Goal: Find specific page/section: Find specific page/section

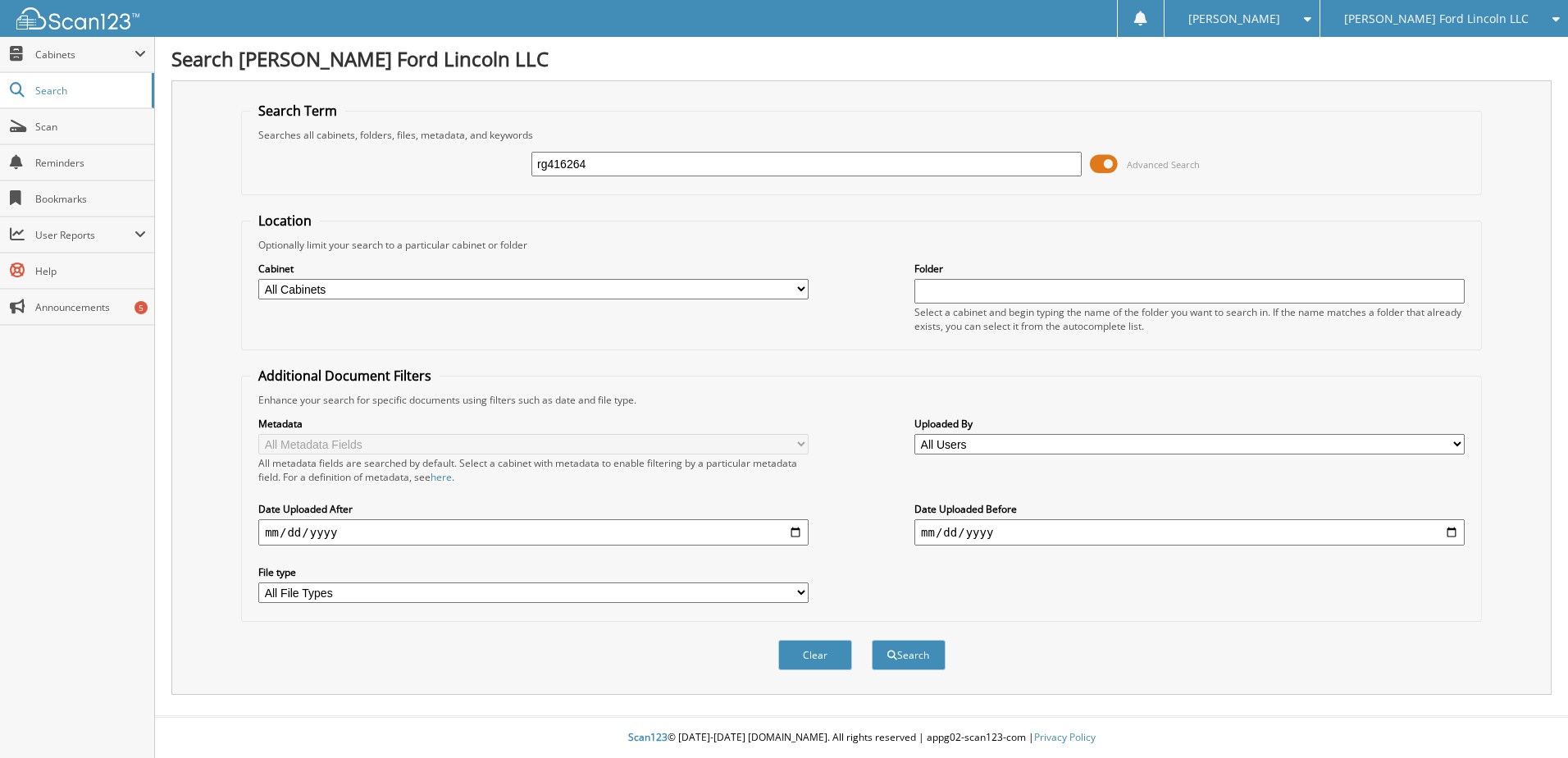
type input "rg416264"
click at [872, 640] on button "Search" at bounding box center [909, 655] width 74 height 31
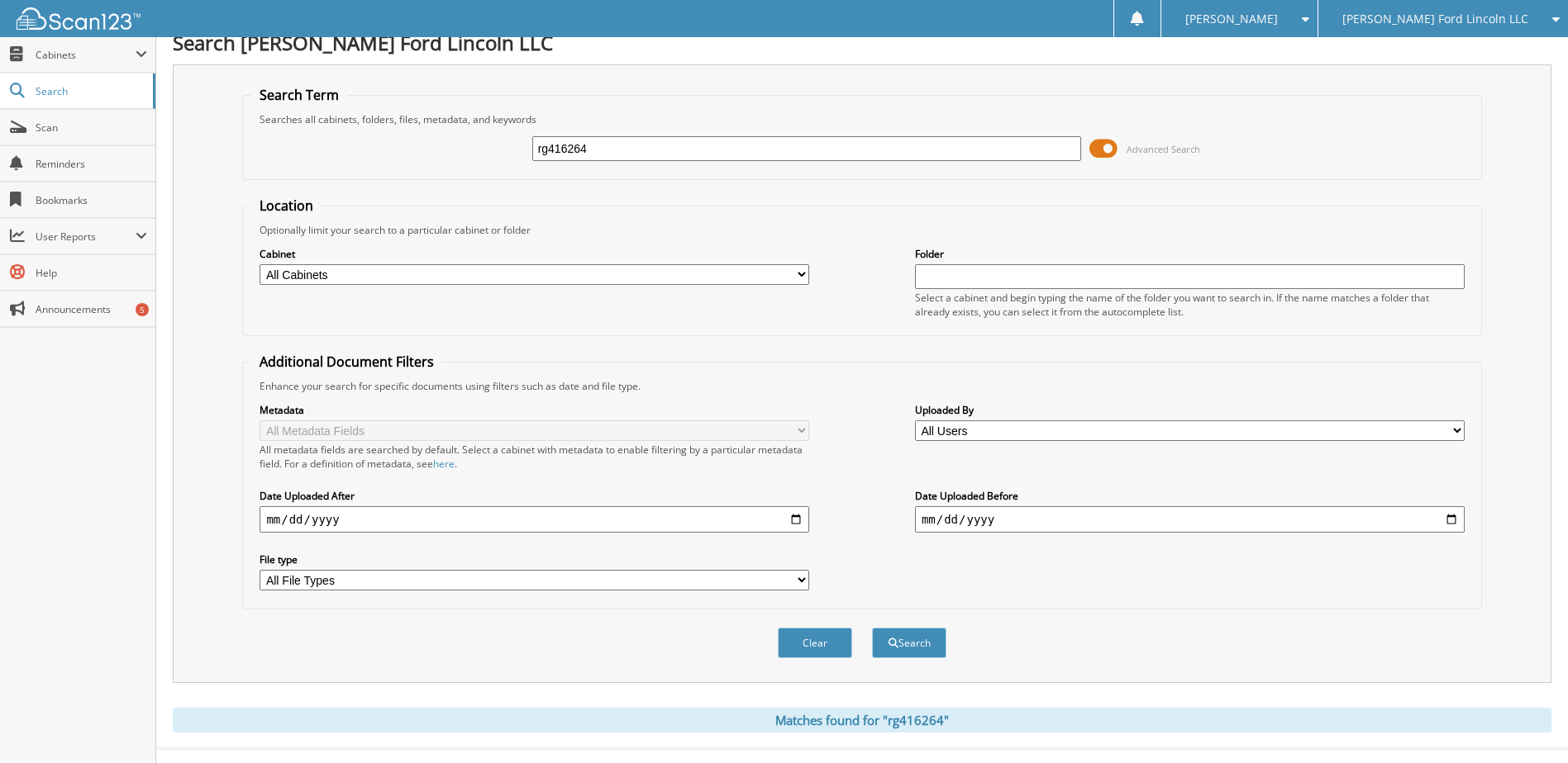
scroll to position [45, 0]
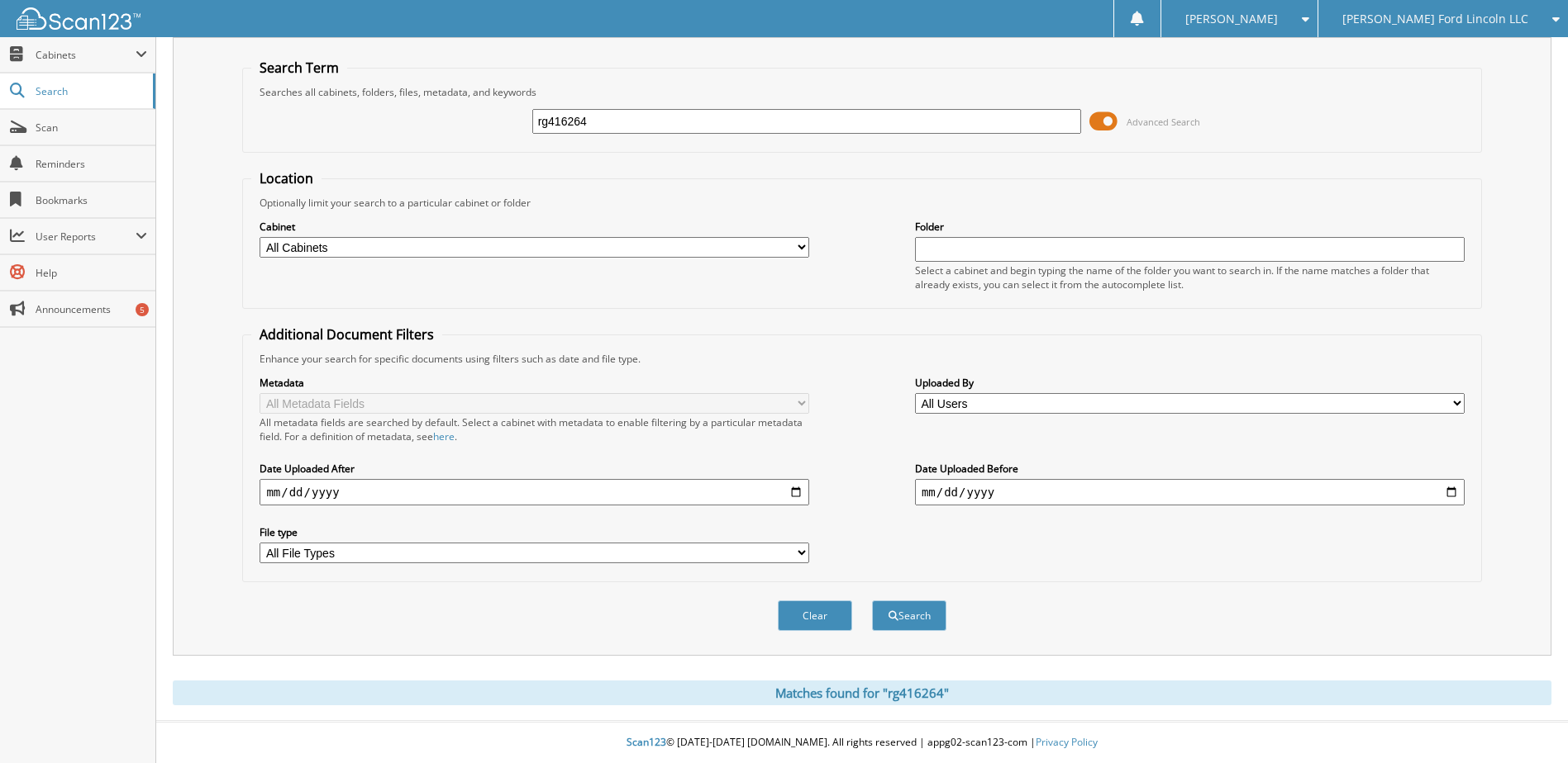
click at [582, 123] on input "rg416264" at bounding box center [806, 122] width 549 height 25
type input "[PERSON_NAME]"
click at [872, 600] on button "Search" at bounding box center [909, 615] width 75 height 31
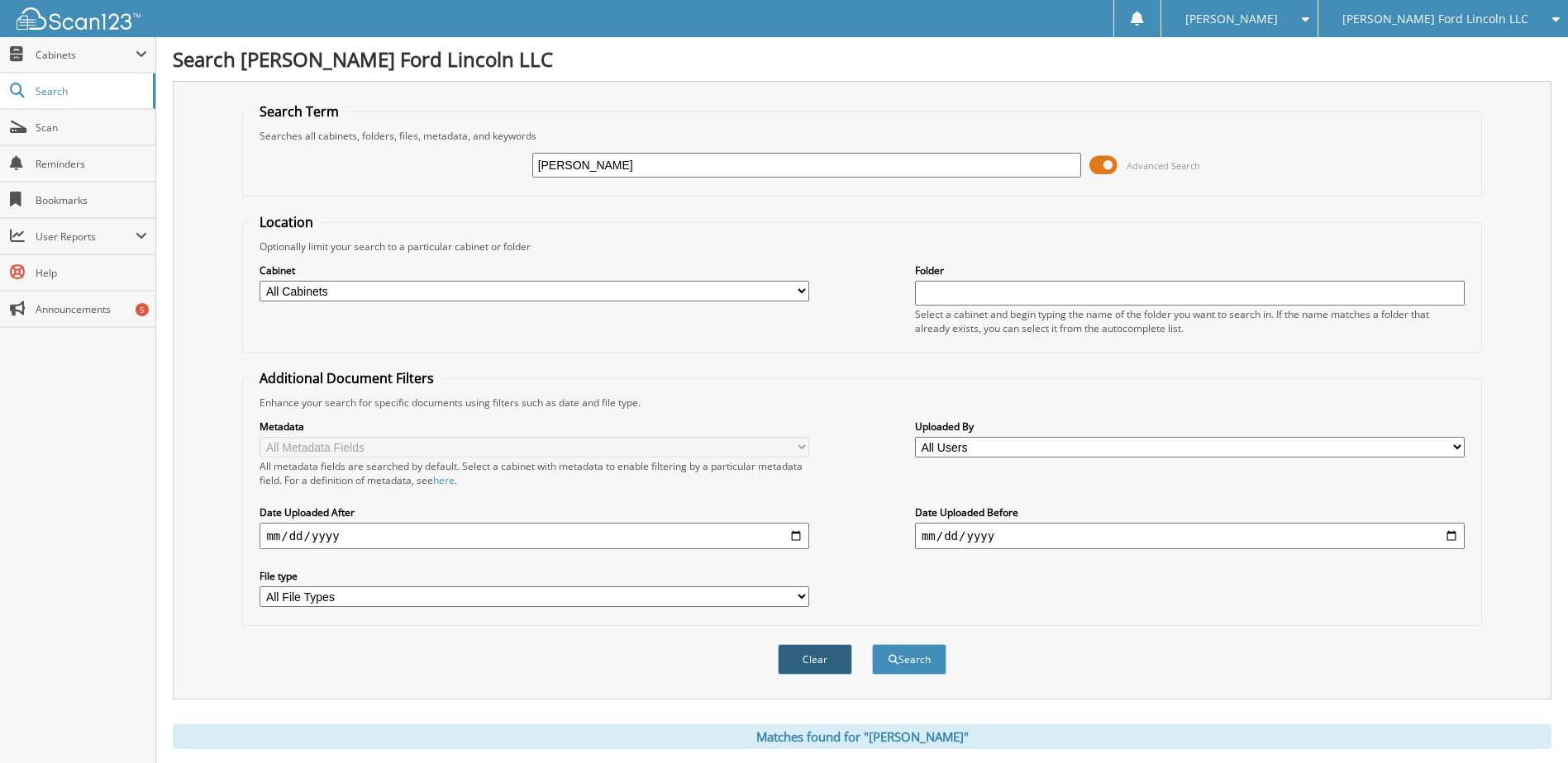
click at [833, 665] on button "Clear" at bounding box center [815, 659] width 75 height 31
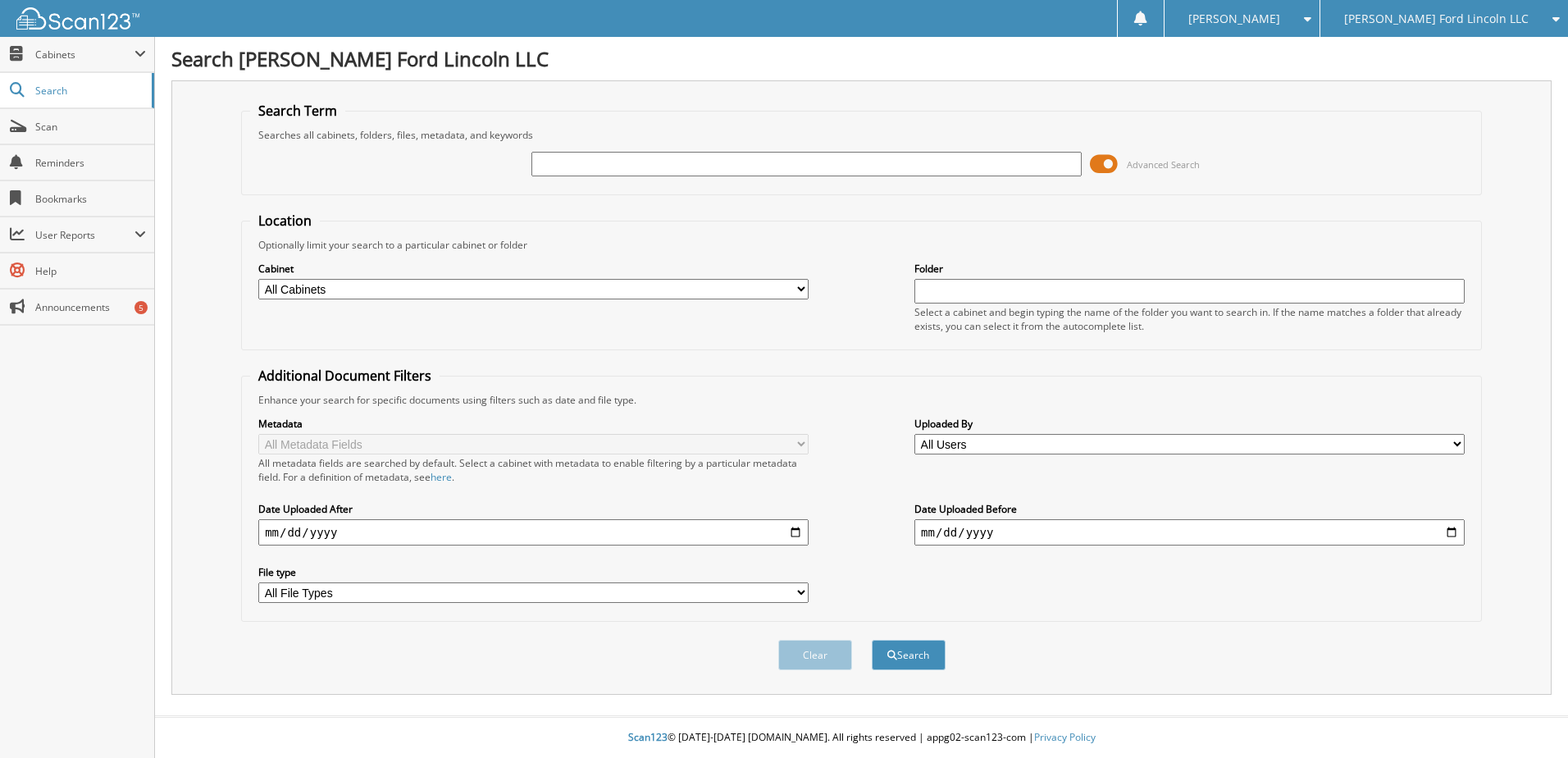
click at [559, 177] on div at bounding box center [806, 164] width 551 height 28
click at [559, 176] on input "text" at bounding box center [806, 163] width 551 height 25
type input "sga41011"
click at [872, 640] on button "Search" at bounding box center [909, 655] width 74 height 31
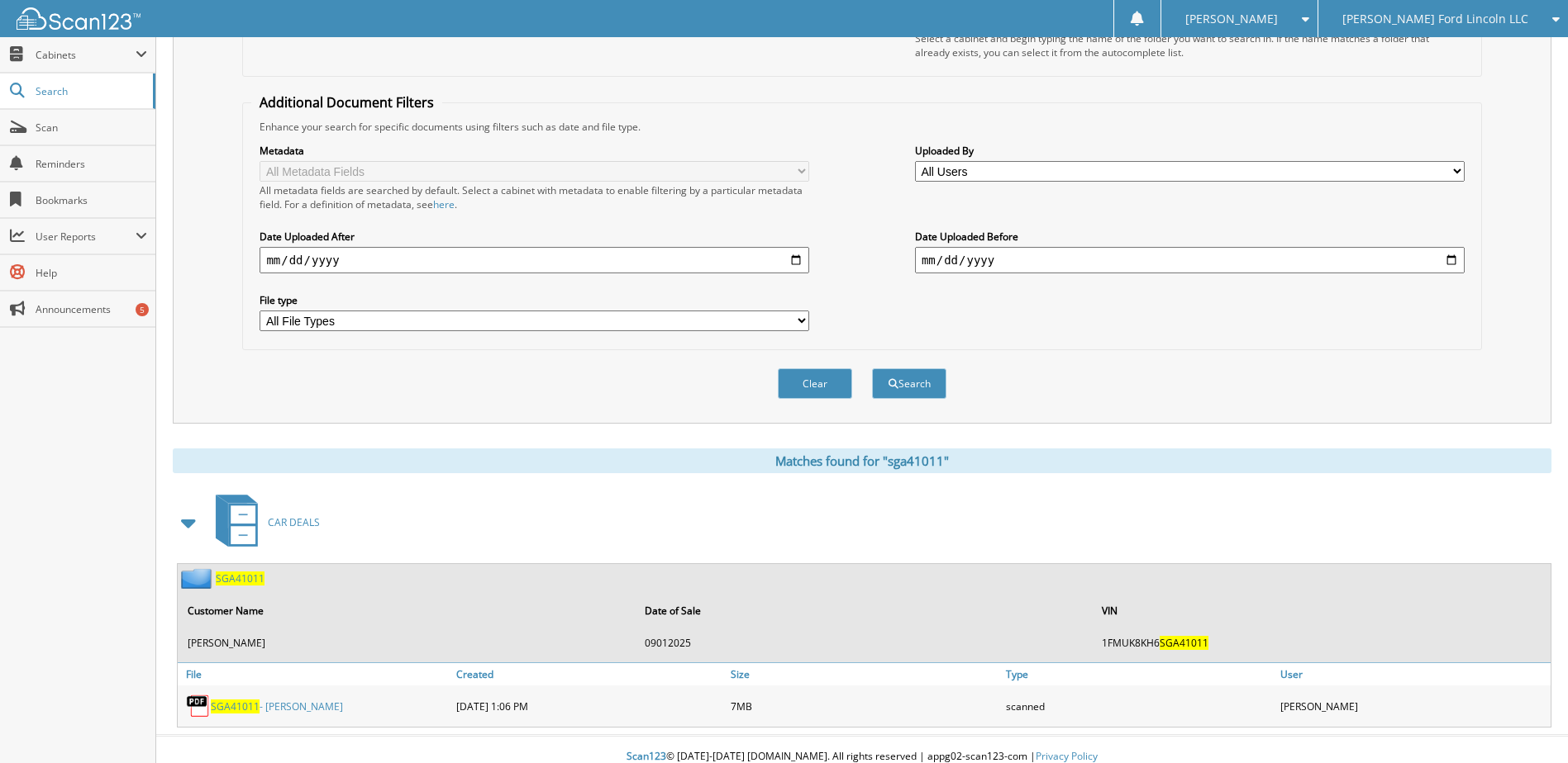
scroll to position [291, 0]
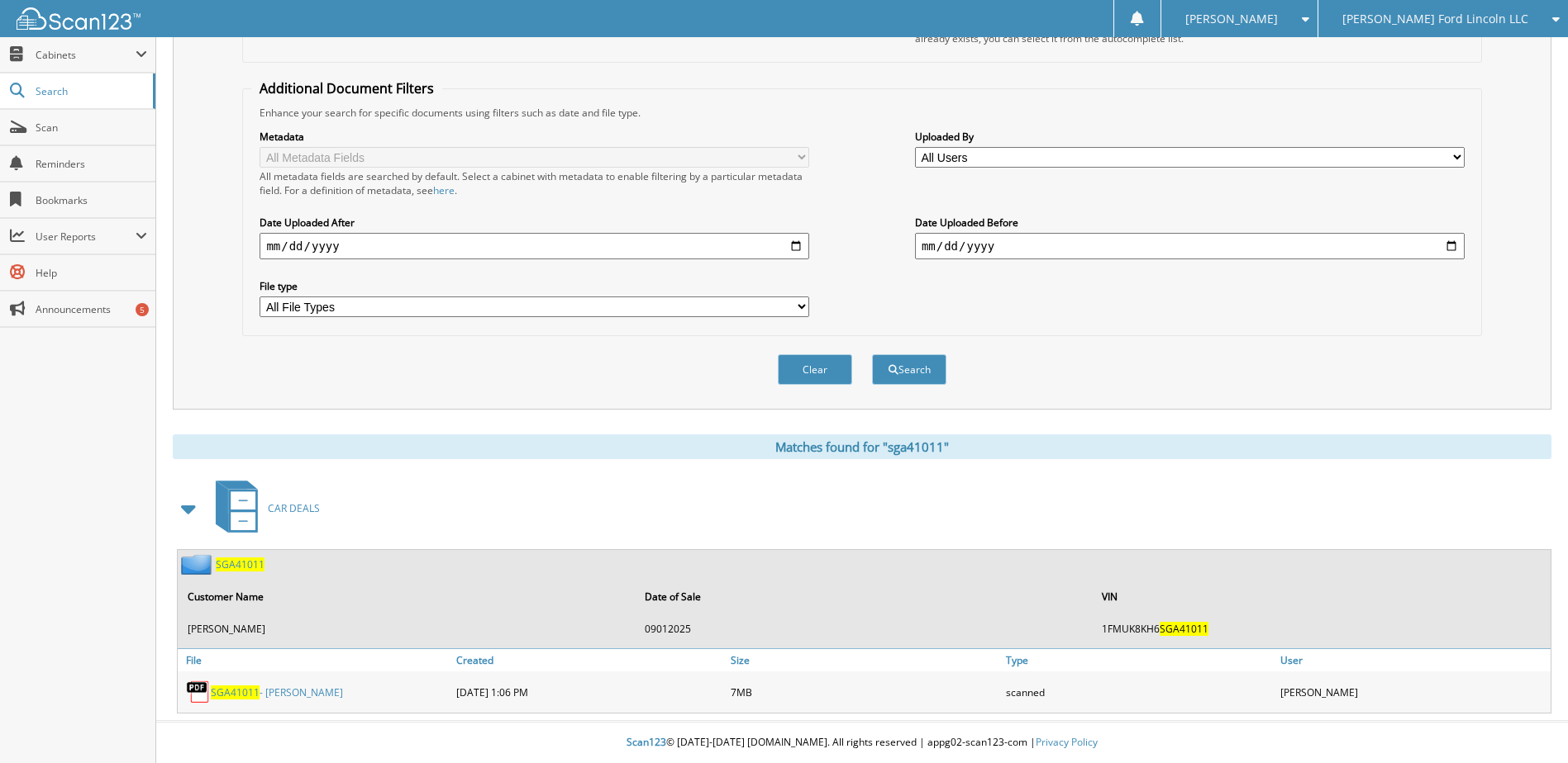
click at [240, 694] on span "SGA41011" at bounding box center [235, 692] width 49 height 14
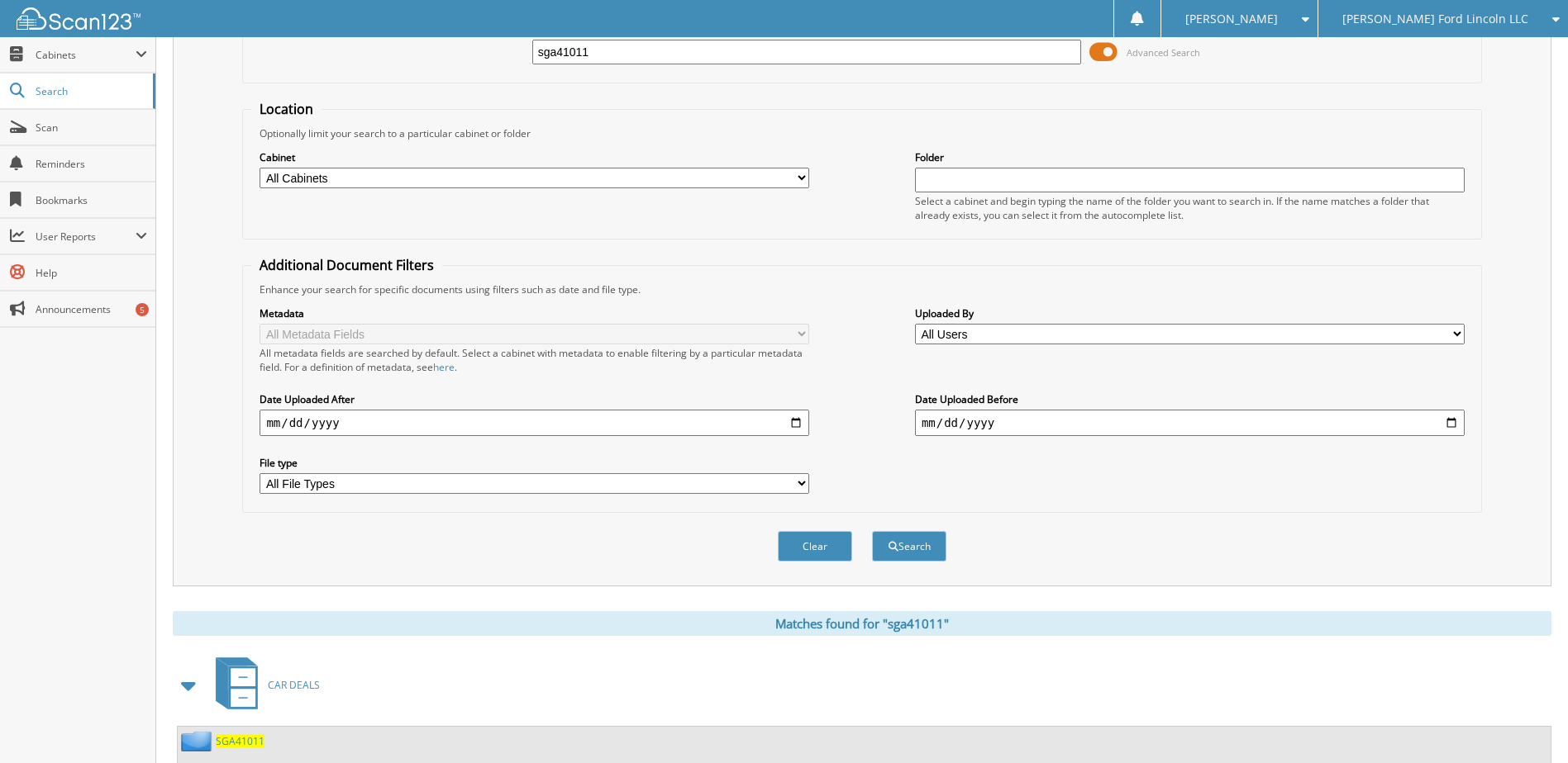
scroll to position [0, 0]
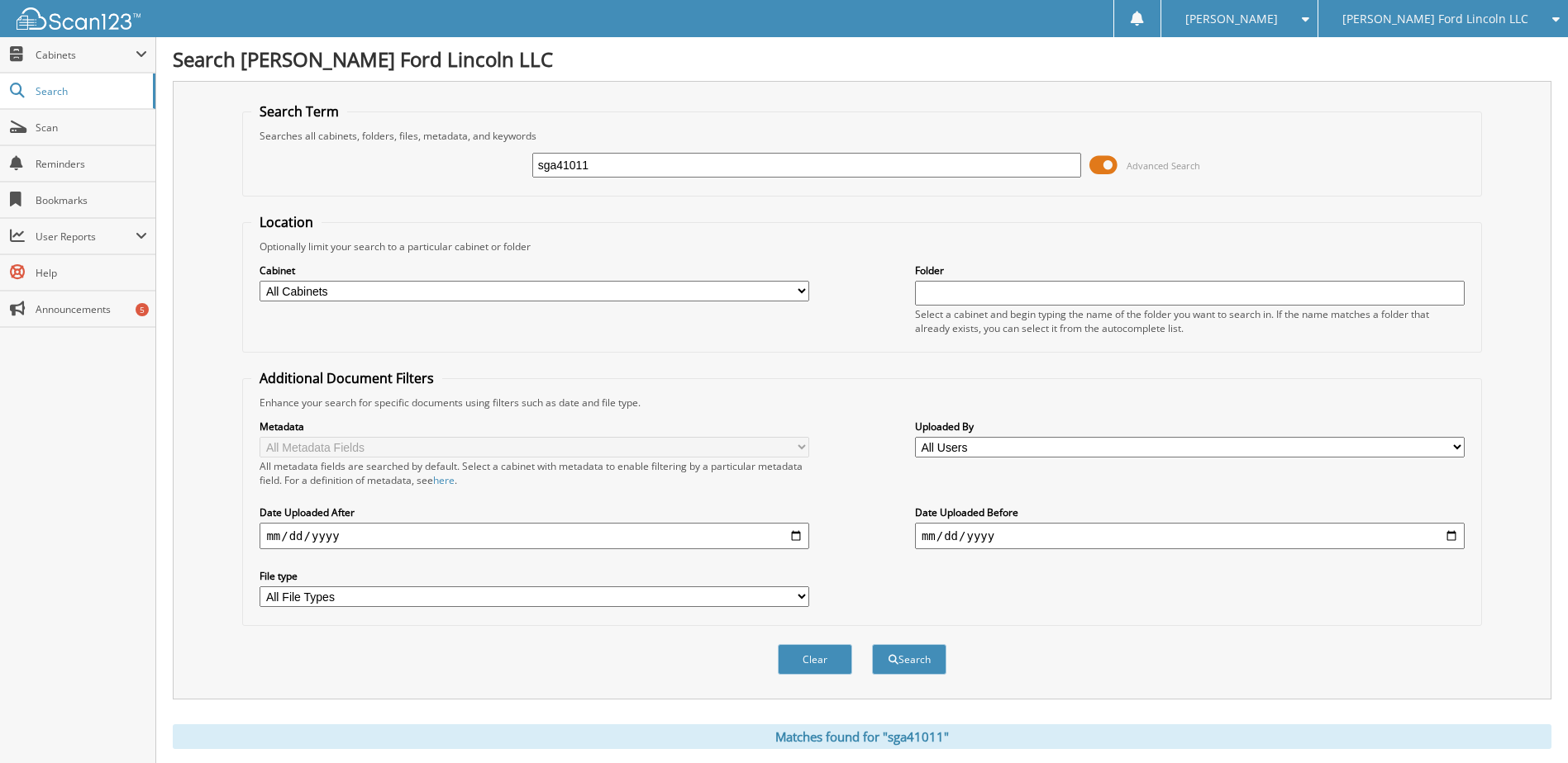
click at [580, 174] on input "sga41011" at bounding box center [806, 165] width 549 height 25
type input "ske16677"
click at [872, 644] on button "Search" at bounding box center [909, 659] width 75 height 31
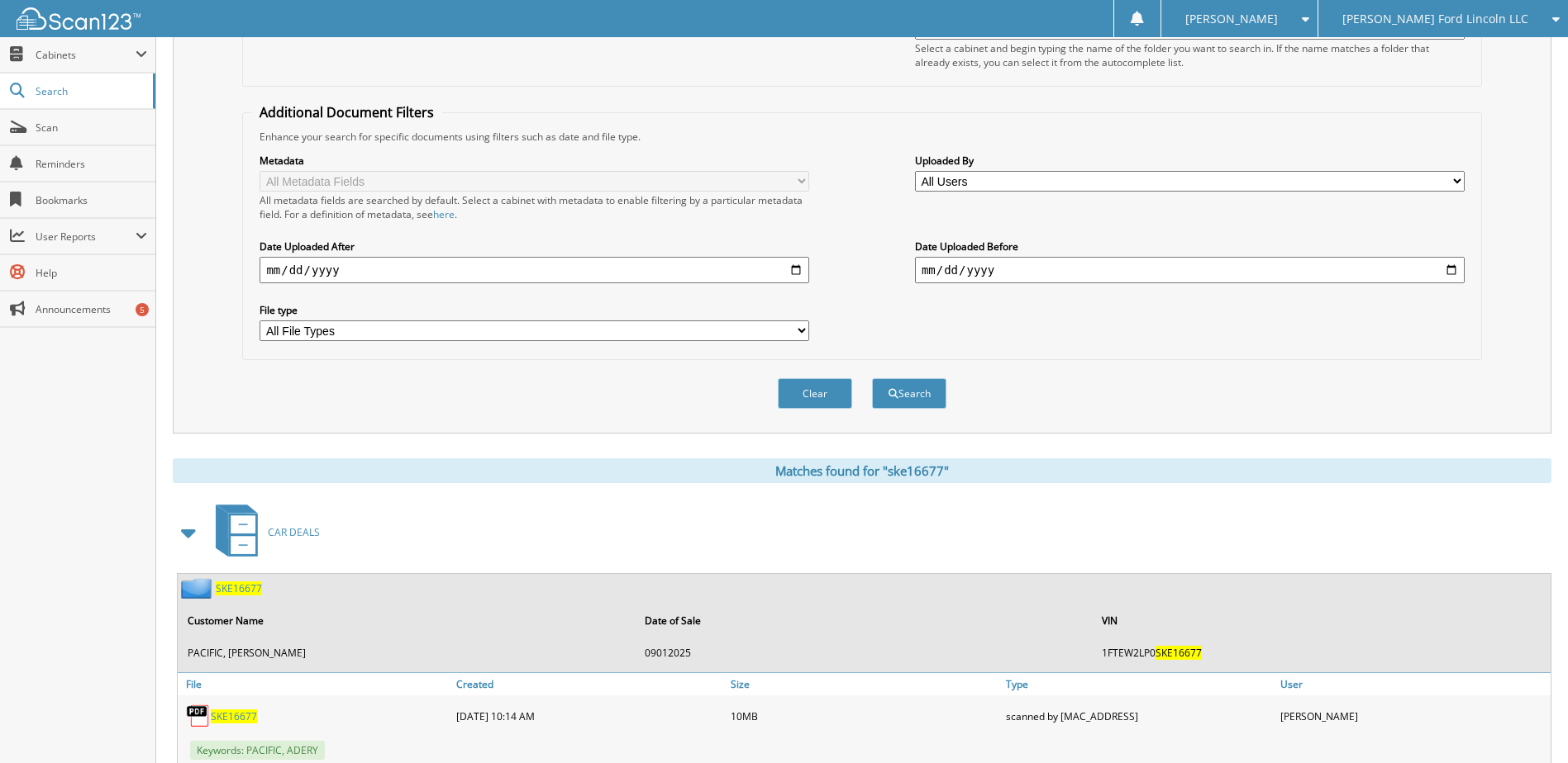
scroll to position [318, 0]
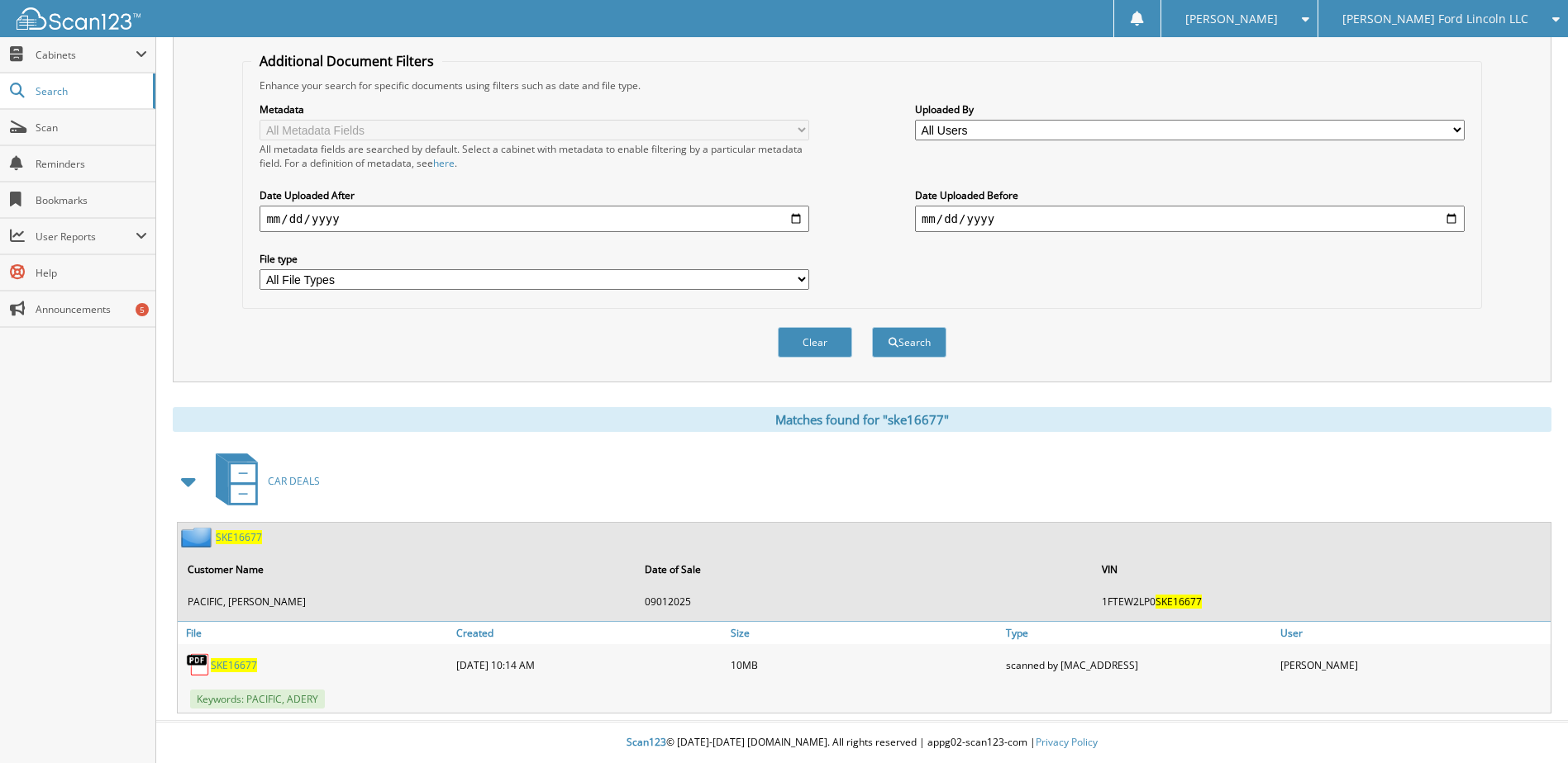
click at [238, 669] on span "SKE16677" at bounding box center [233, 665] width 46 height 14
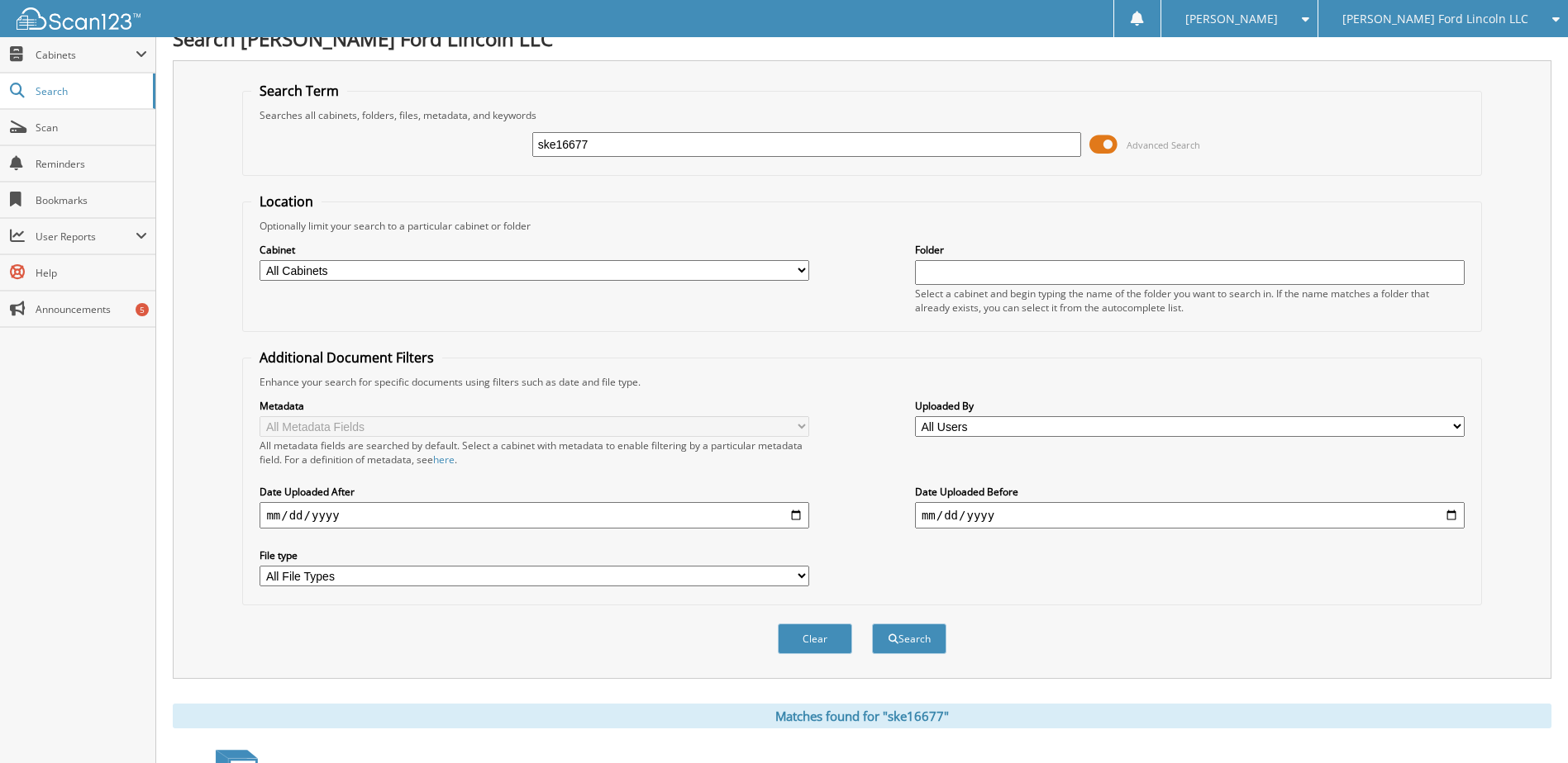
scroll to position [0, 0]
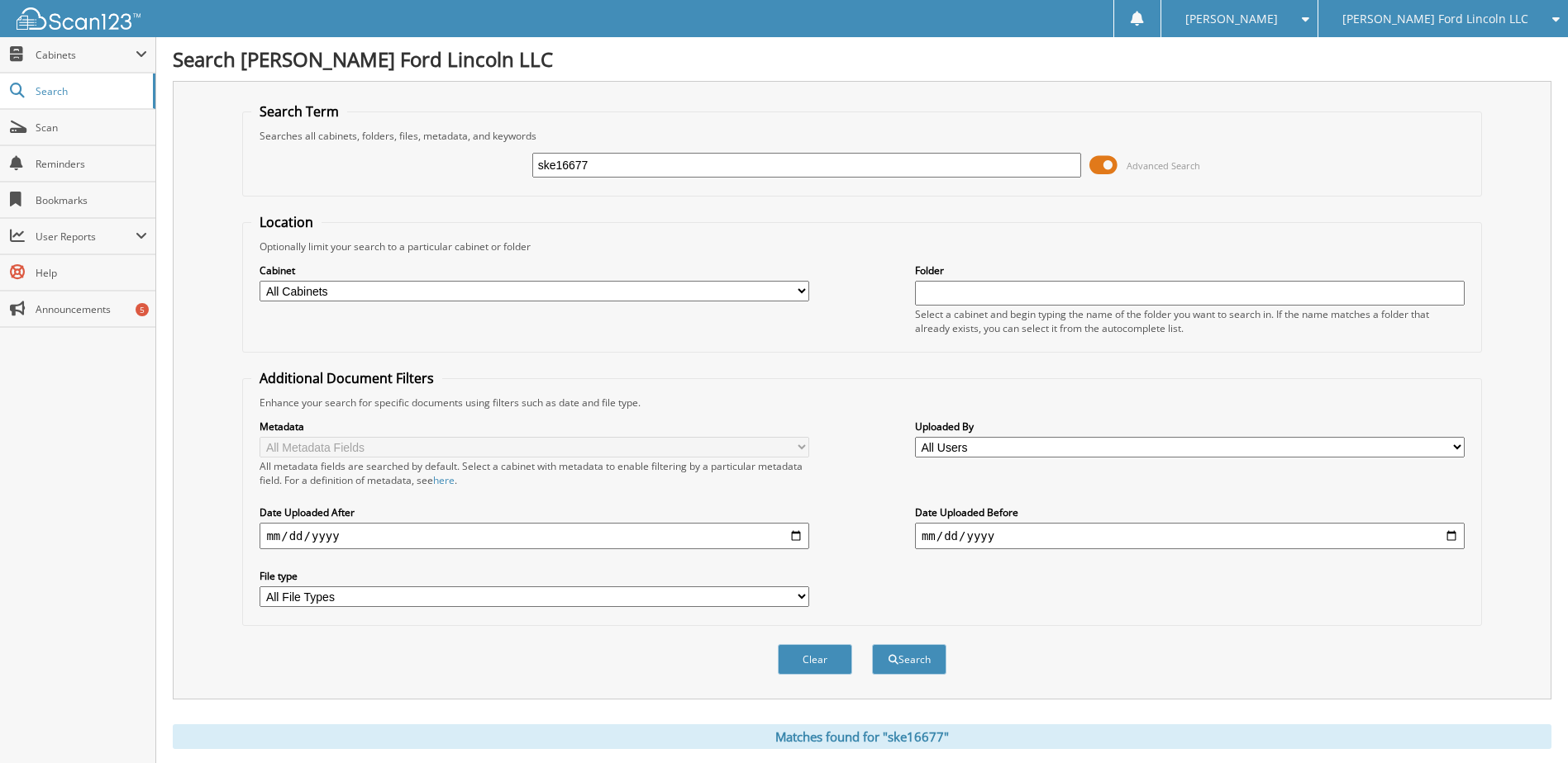
click at [573, 169] on input "ske16677" at bounding box center [806, 165] width 549 height 25
type input "sgd07901"
click at [872, 644] on button "Search" at bounding box center [909, 659] width 75 height 31
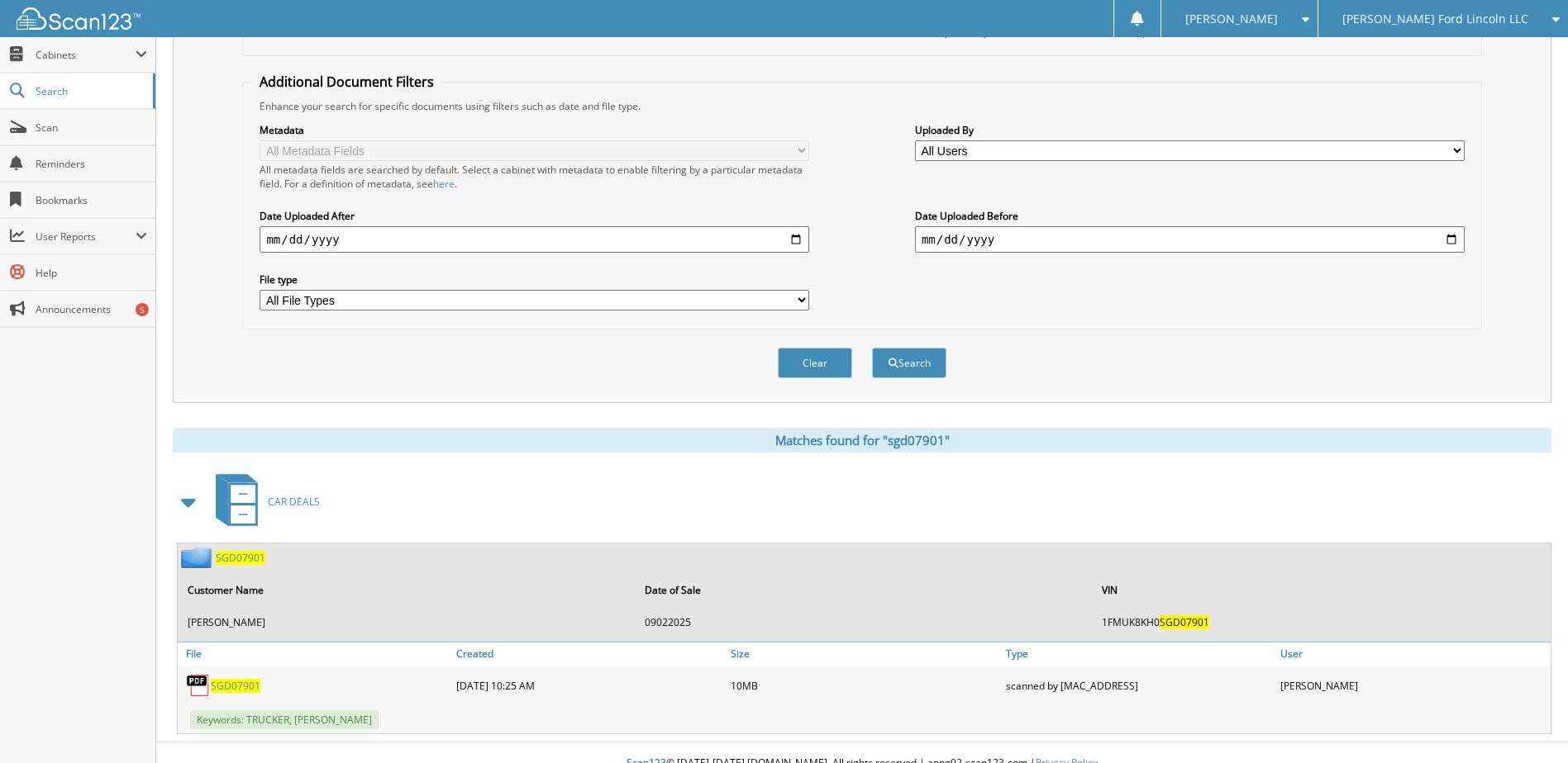
scroll to position [318, 0]
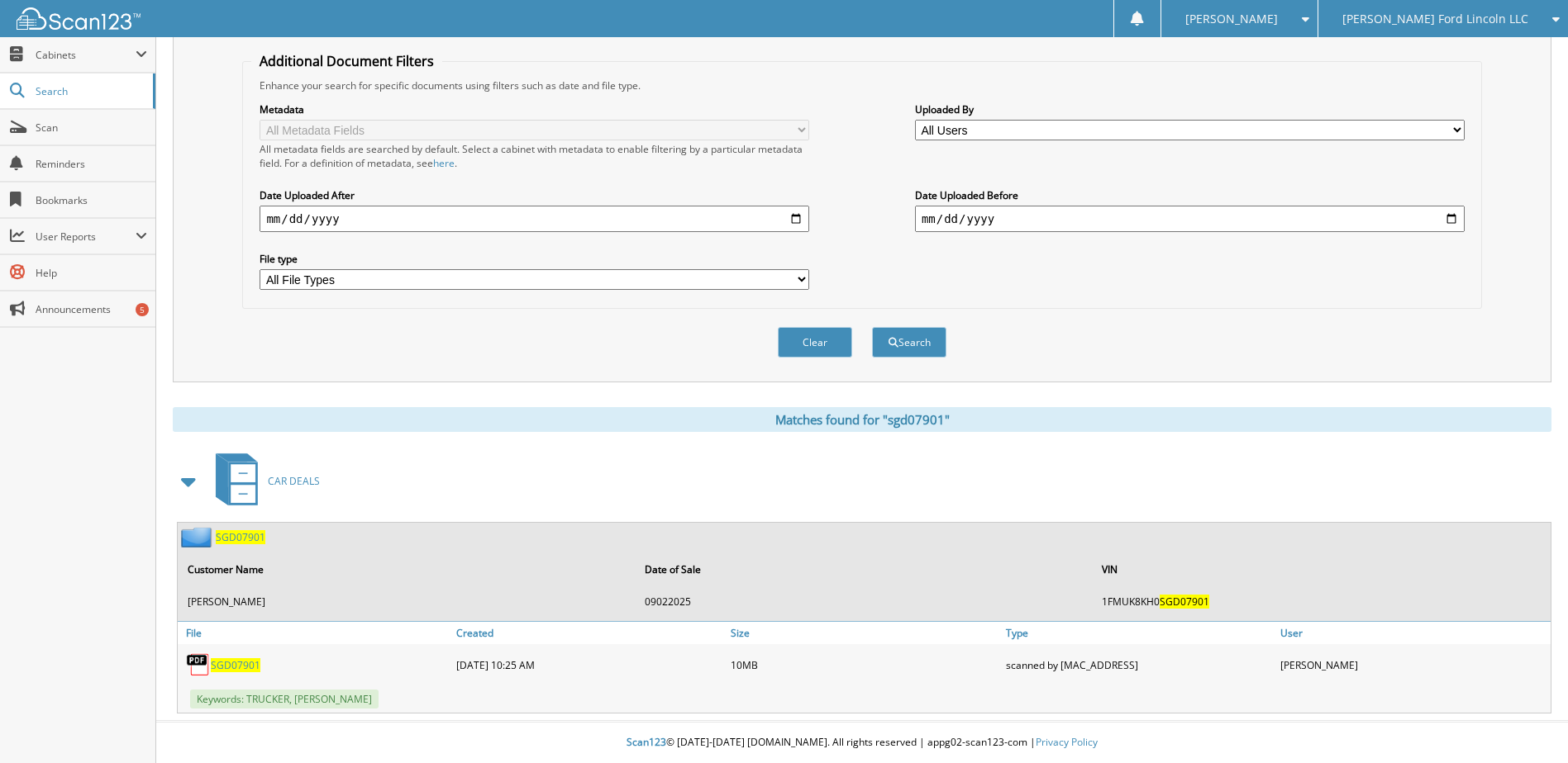
click at [240, 665] on span "SGD07901" at bounding box center [235, 665] width 50 height 14
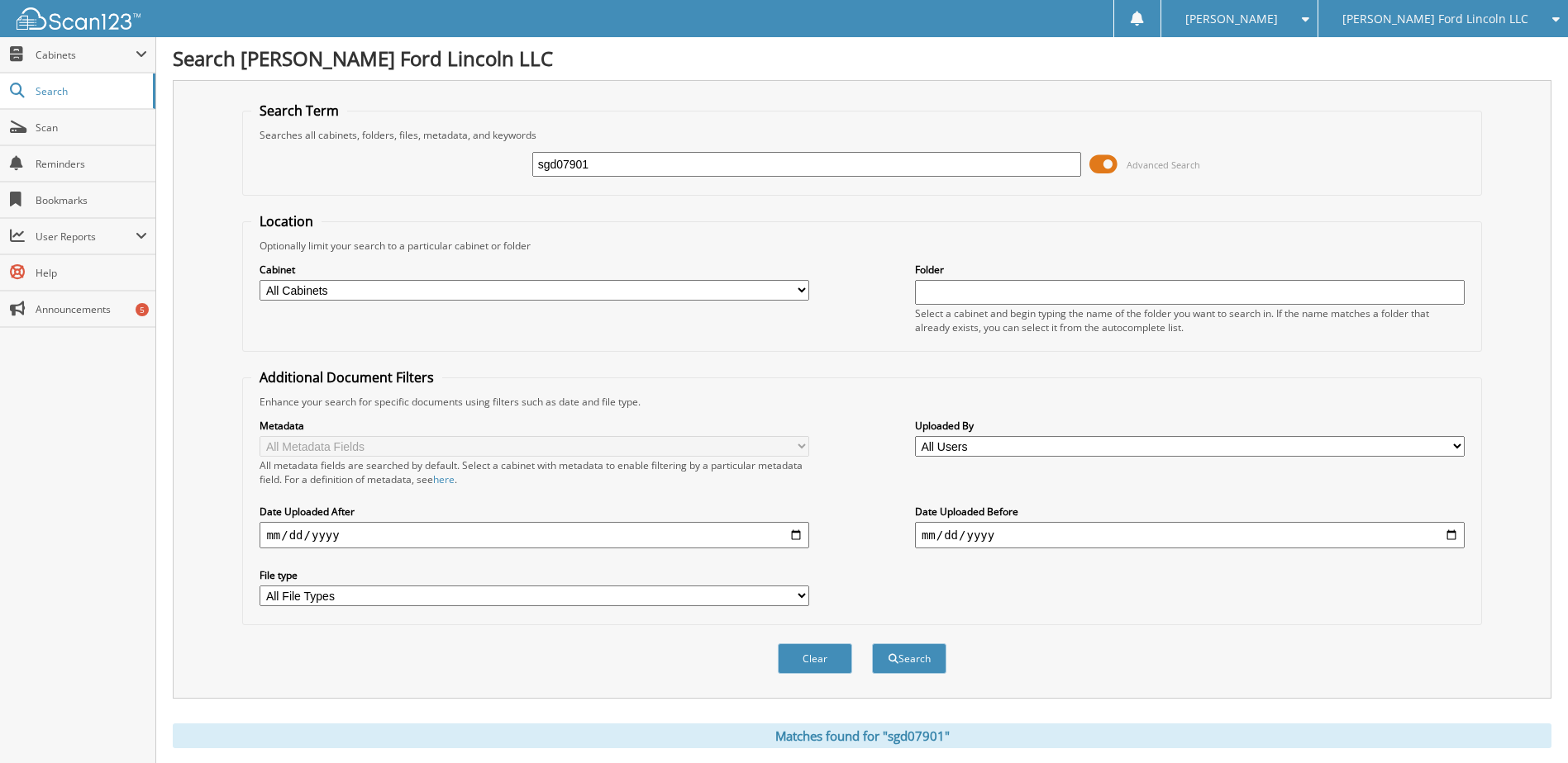
scroll to position [0, 0]
click at [579, 166] on input "sgd07901" at bounding box center [806, 165] width 549 height 25
type input "lz122927"
click at [872, 644] on button "Search" at bounding box center [909, 659] width 75 height 31
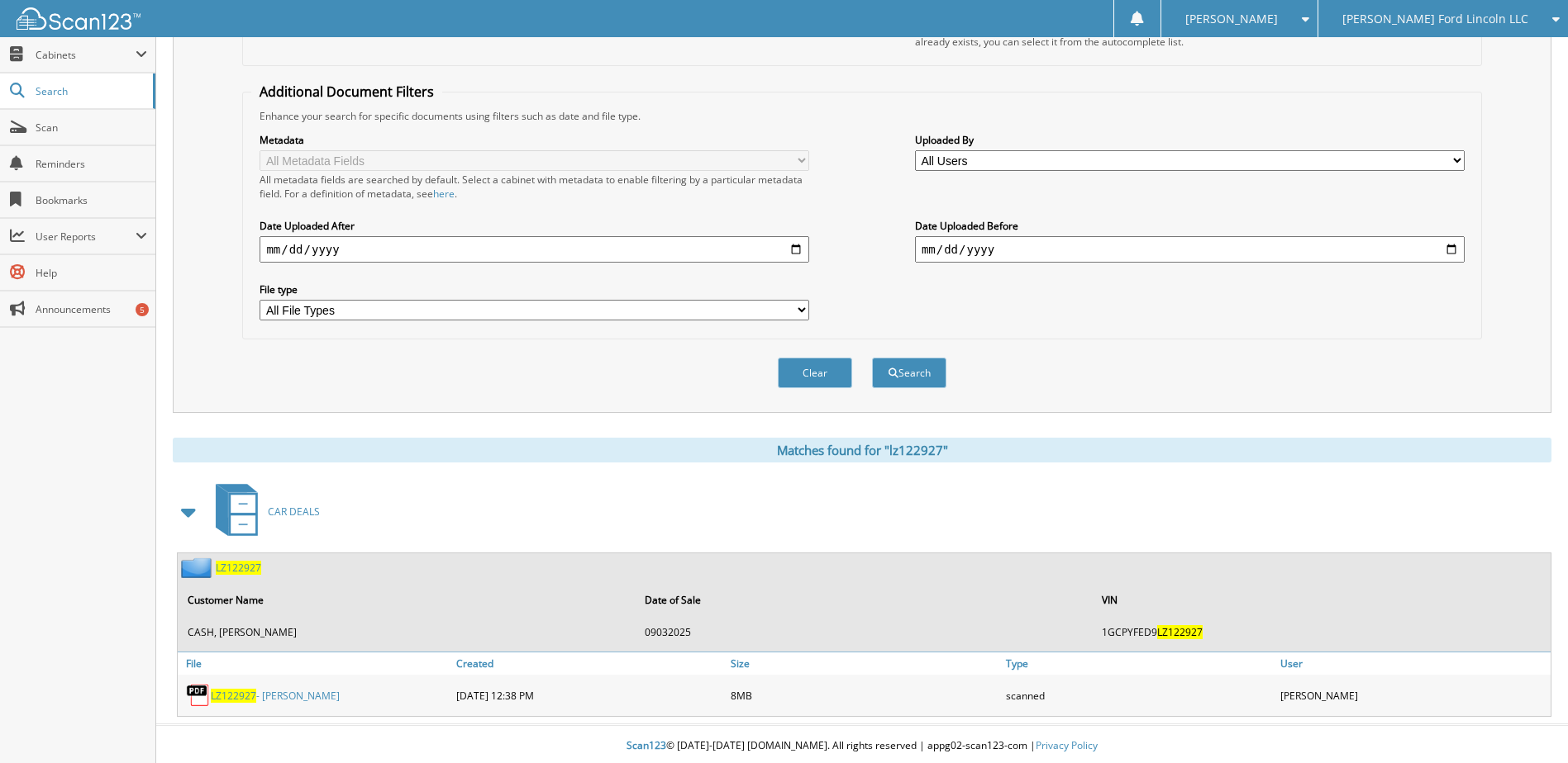
scroll to position [291, 0]
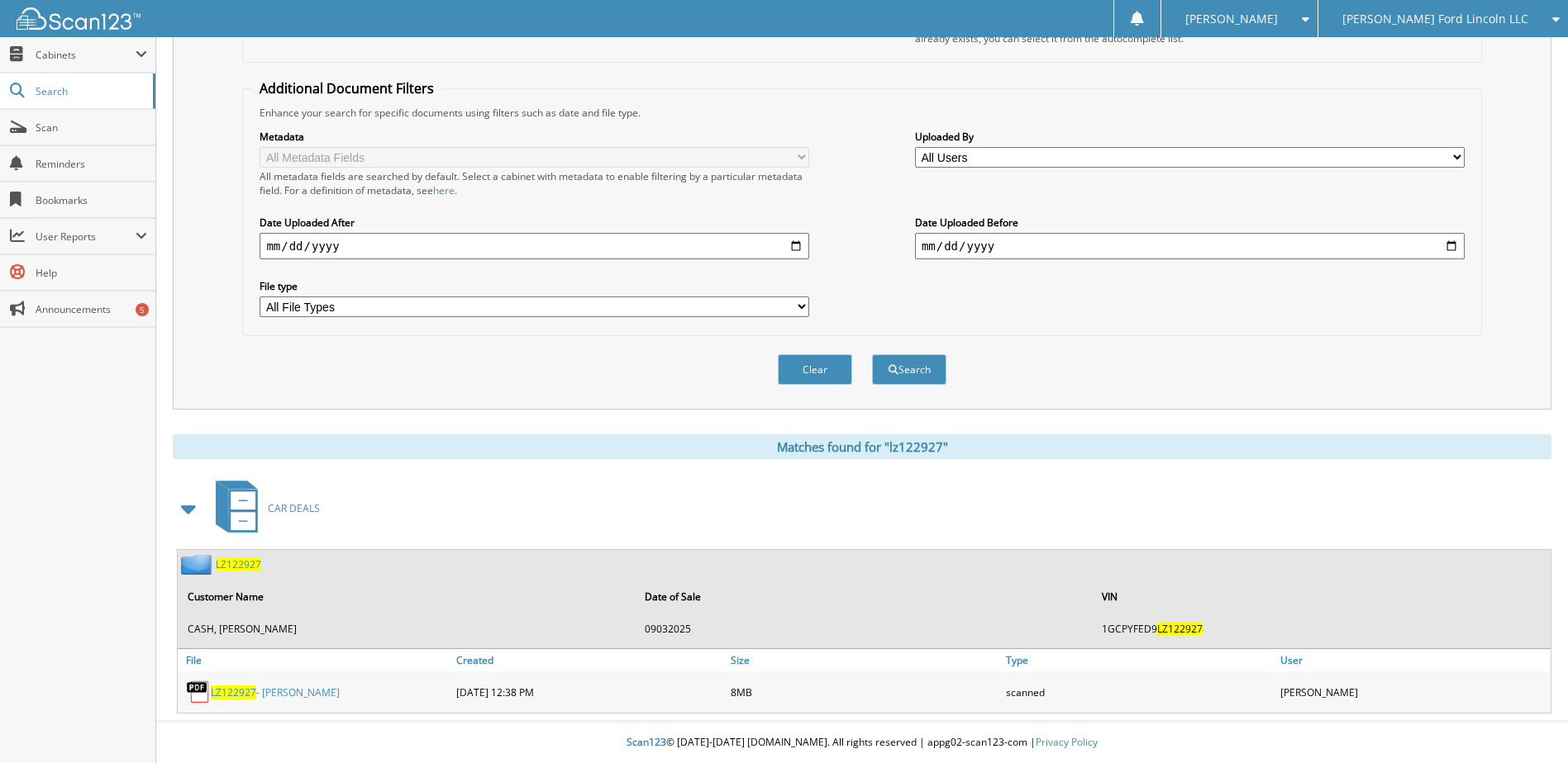
click at [238, 688] on span "LZ122927" at bounding box center [233, 692] width 46 height 14
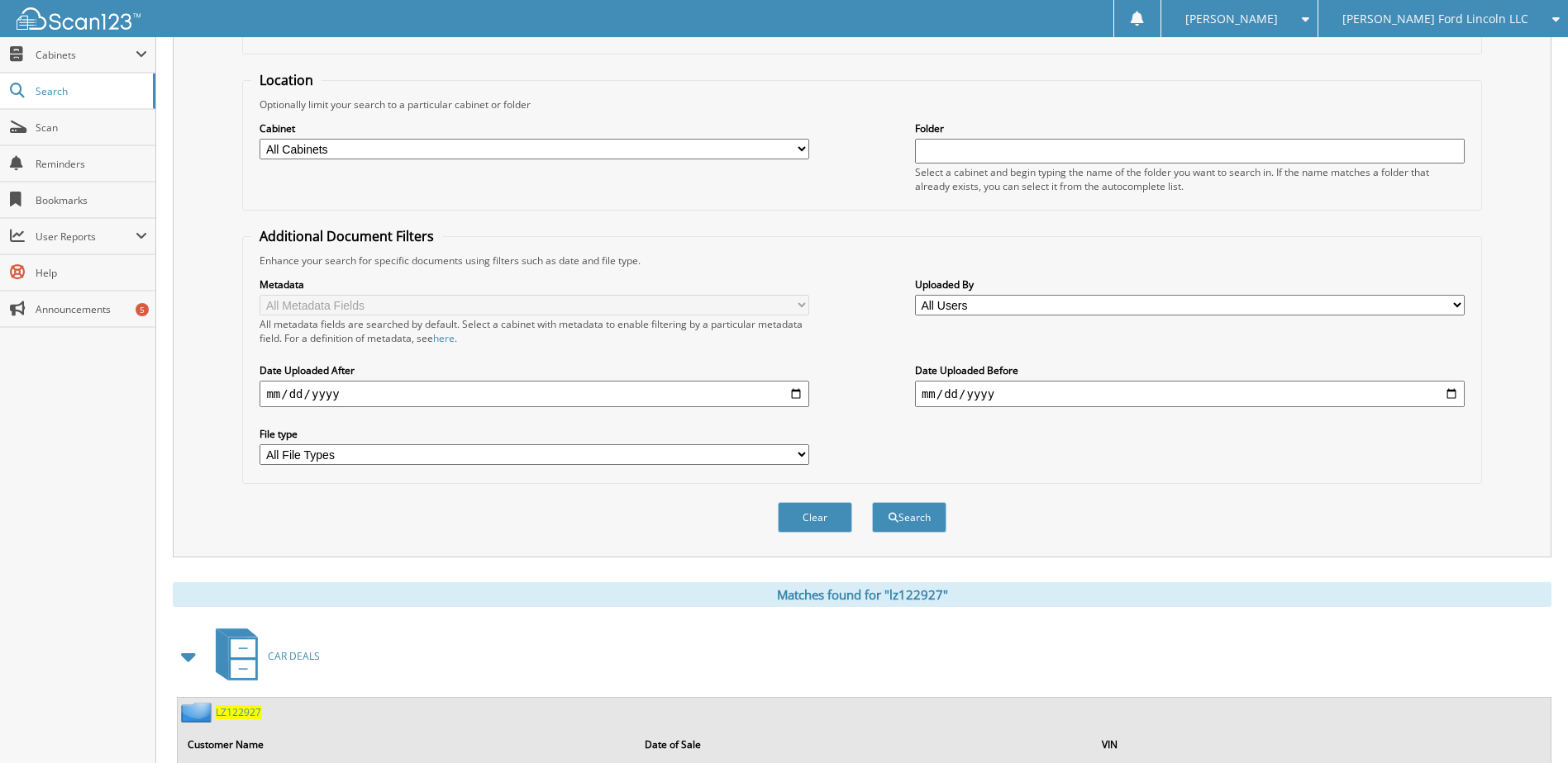
scroll to position [0, 0]
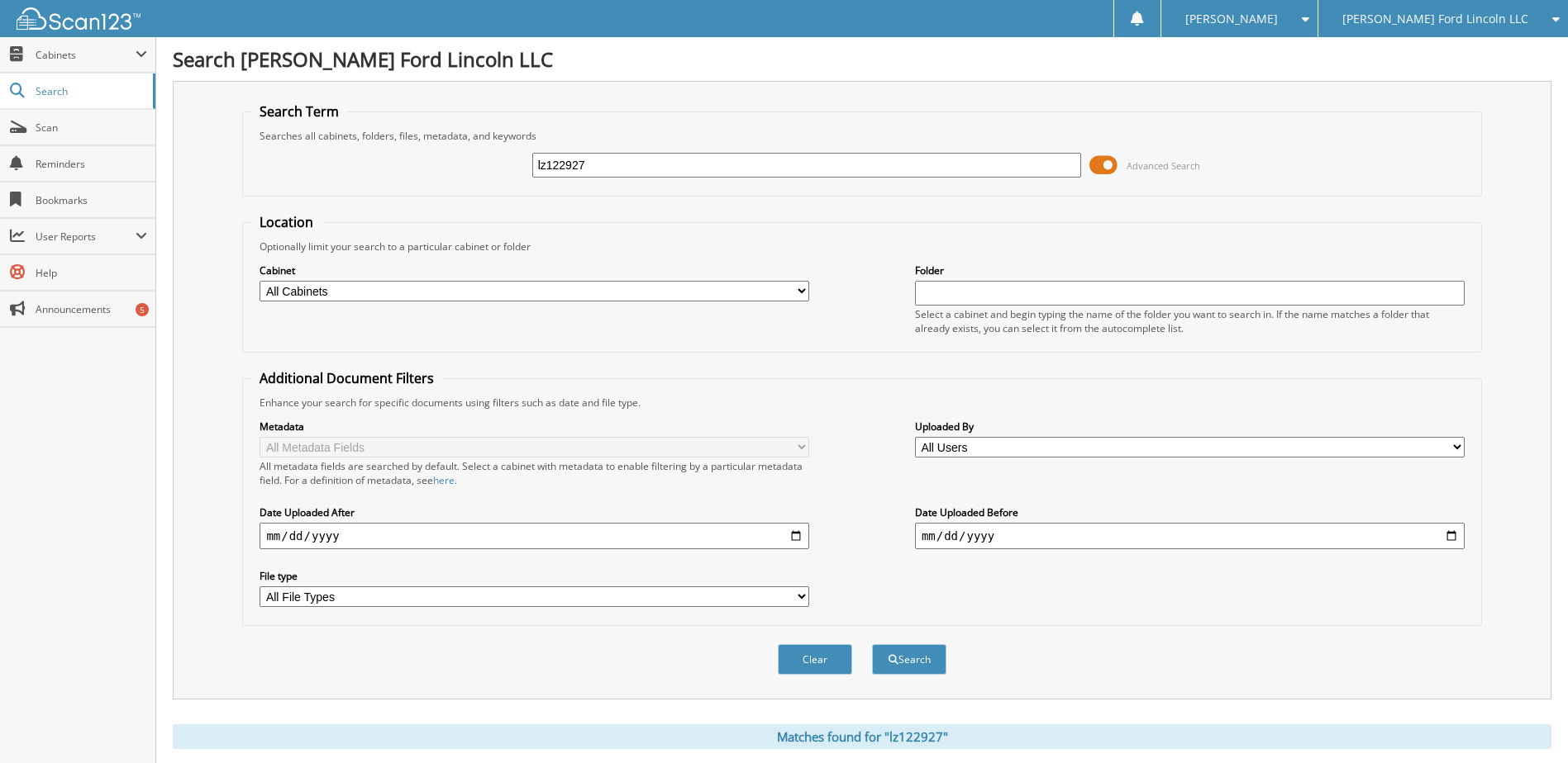
click at [561, 168] on input "lz122927" at bounding box center [806, 165] width 549 height 25
type input "mub31089"
click at [872, 644] on button "Search" at bounding box center [909, 659] width 75 height 31
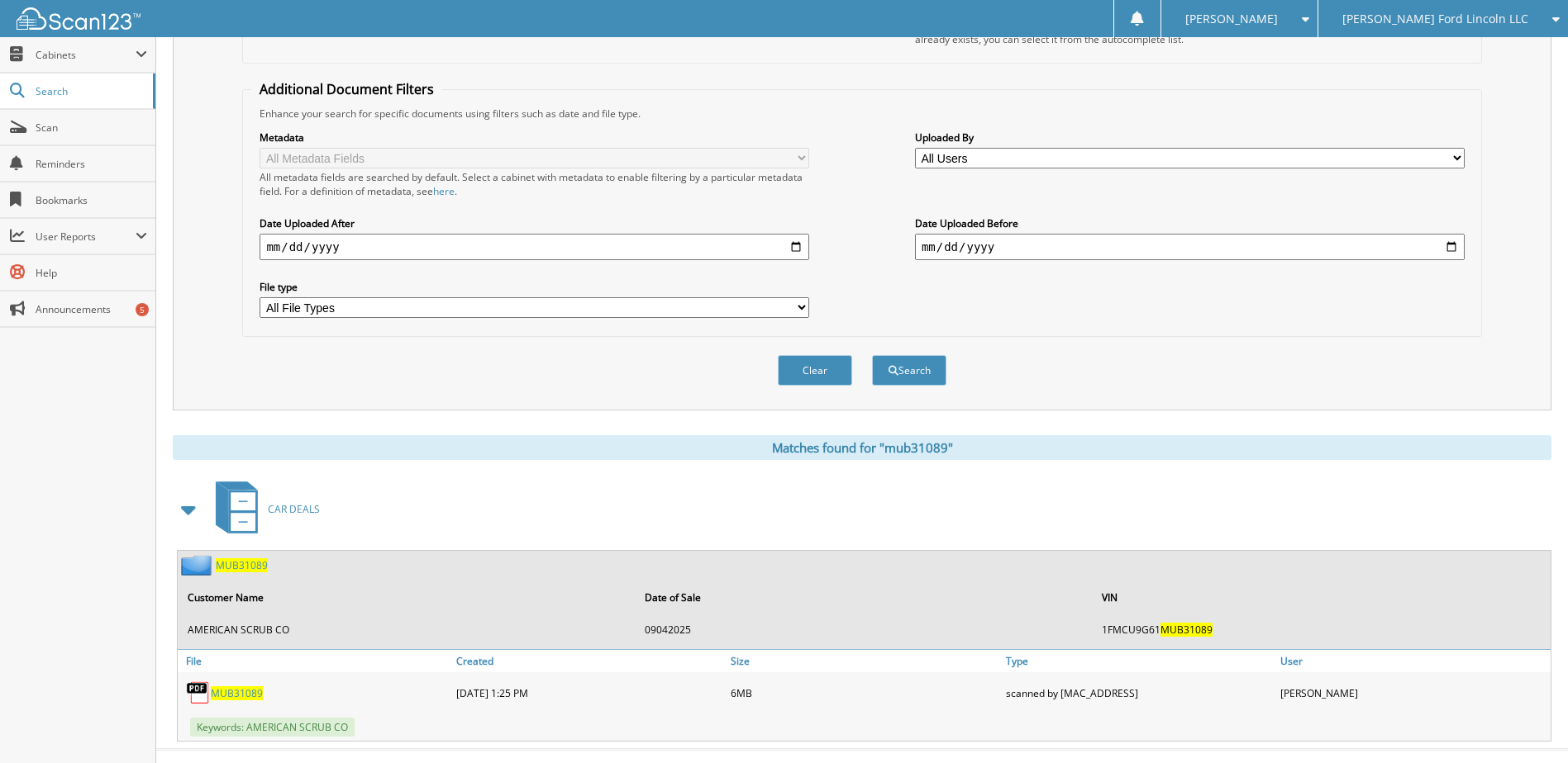
scroll to position [318, 0]
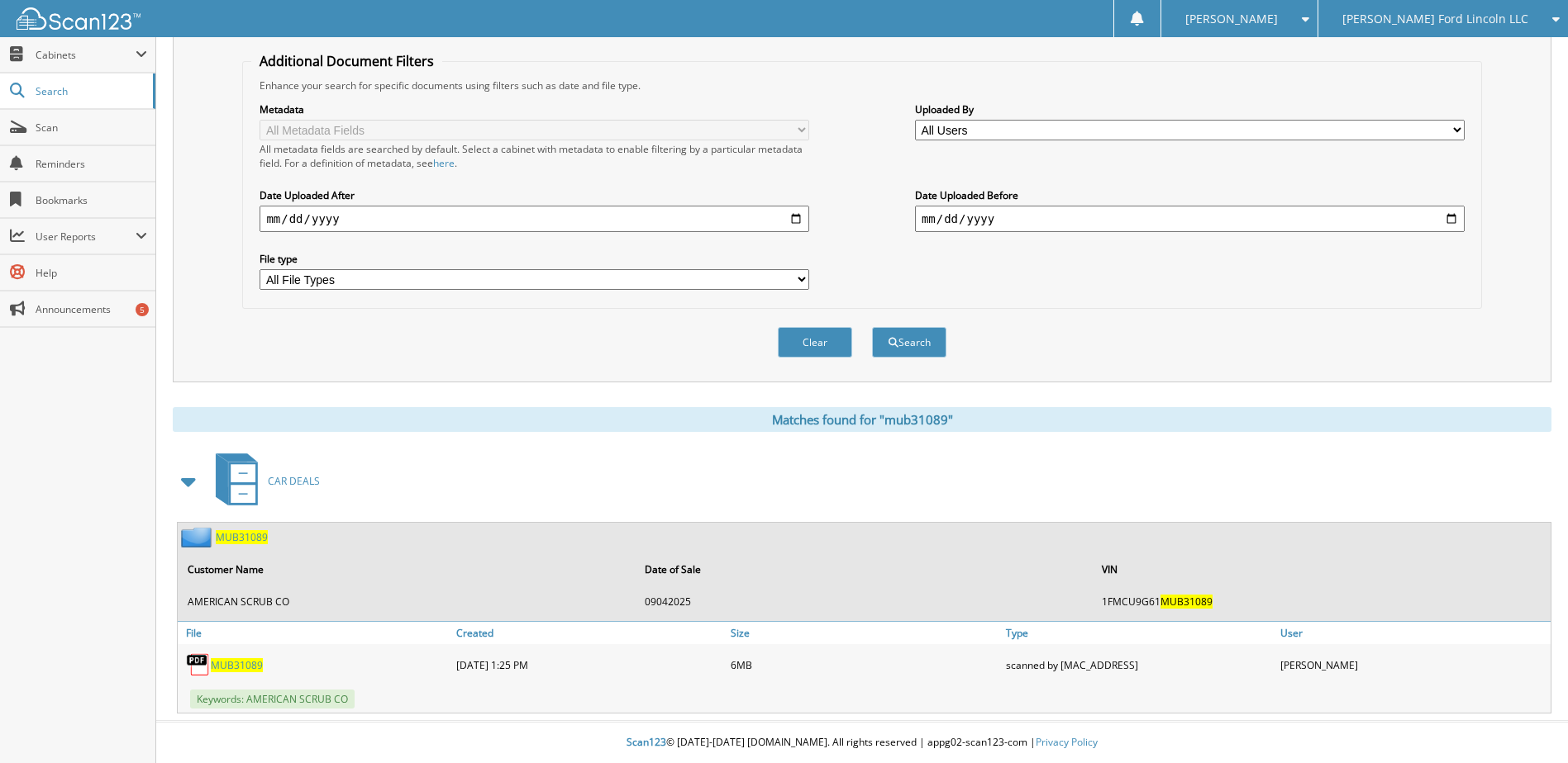
click at [245, 662] on span "MUB31089" at bounding box center [237, 665] width 52 height 14
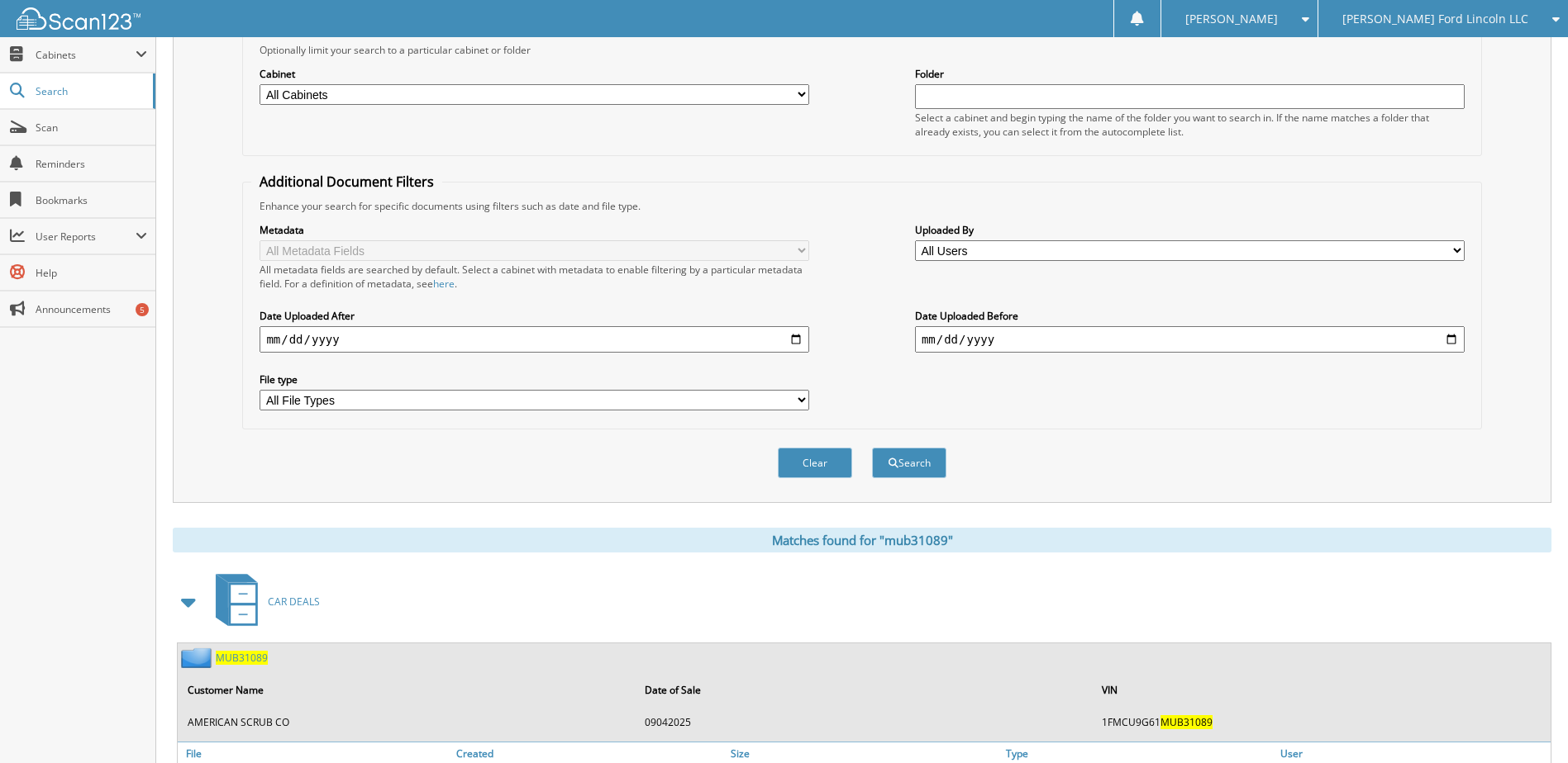
scroll to position [0, 0]
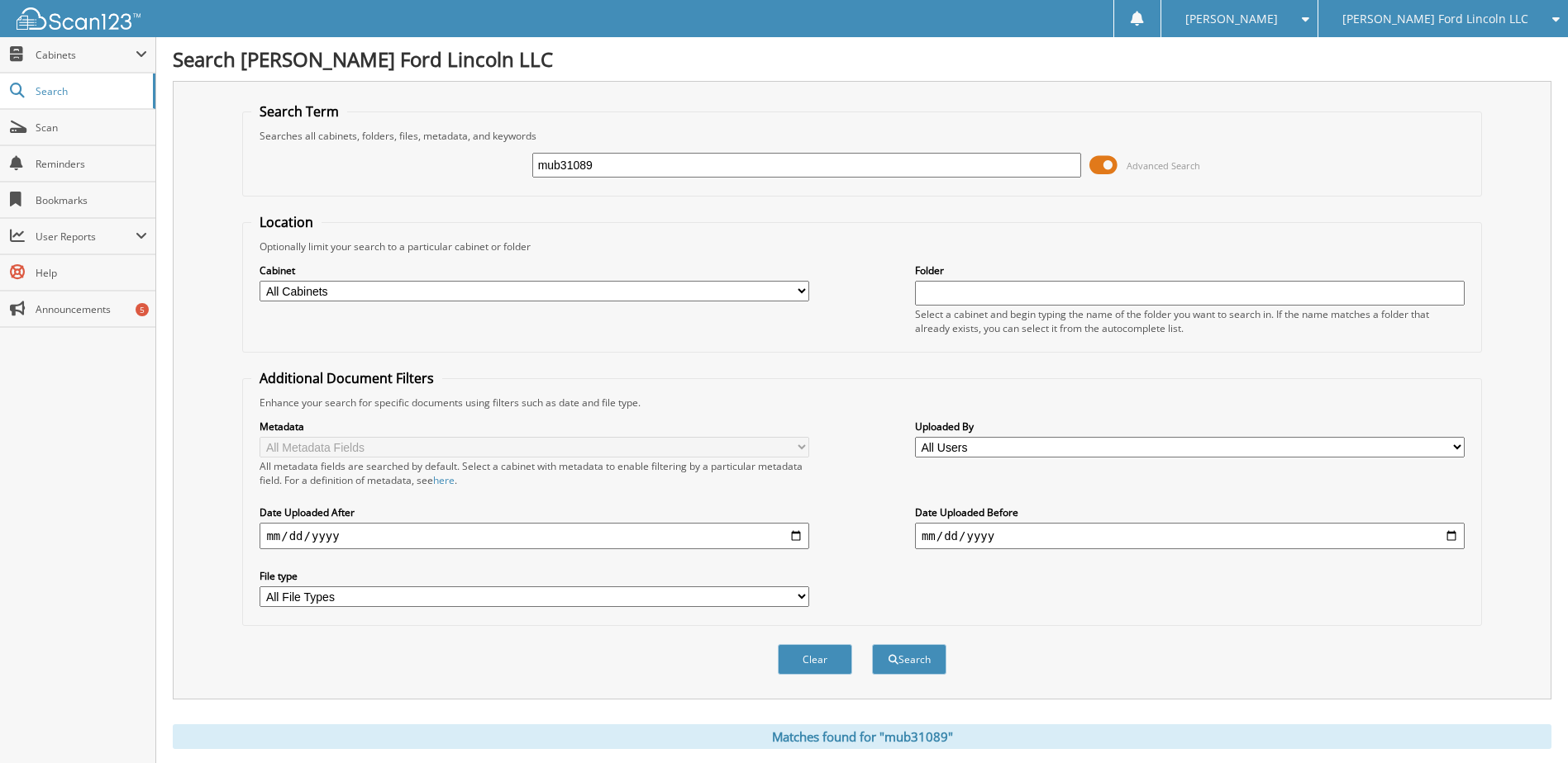
click at [573, 172] on input "mub31089" at bounding box center [806, 165] width 549 height 25
type input "ske07976"
click at [872, 644] on button "Search" at bounding box center [909, 659] width 75 height 31
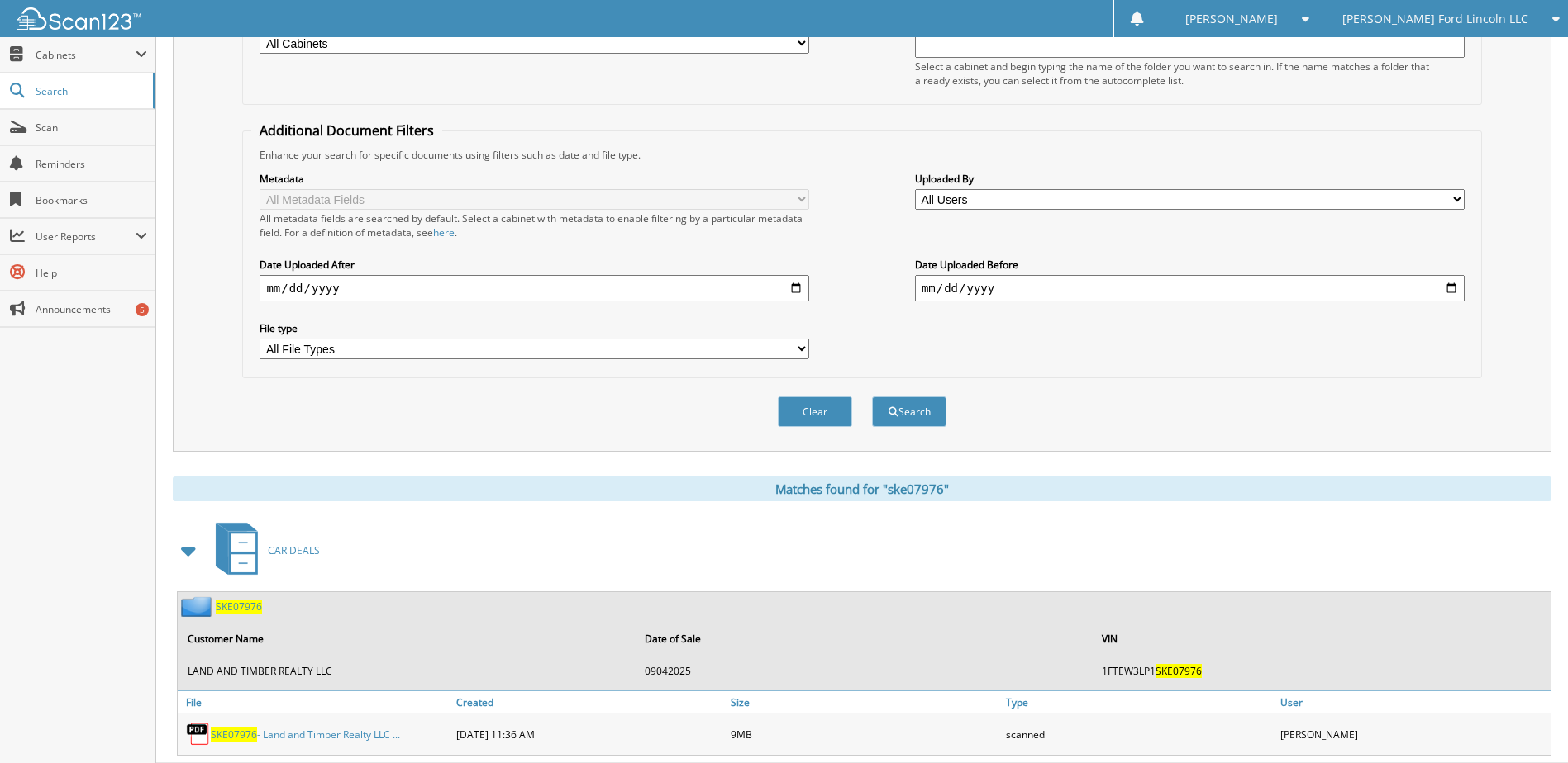
scroll to position [291, 0]
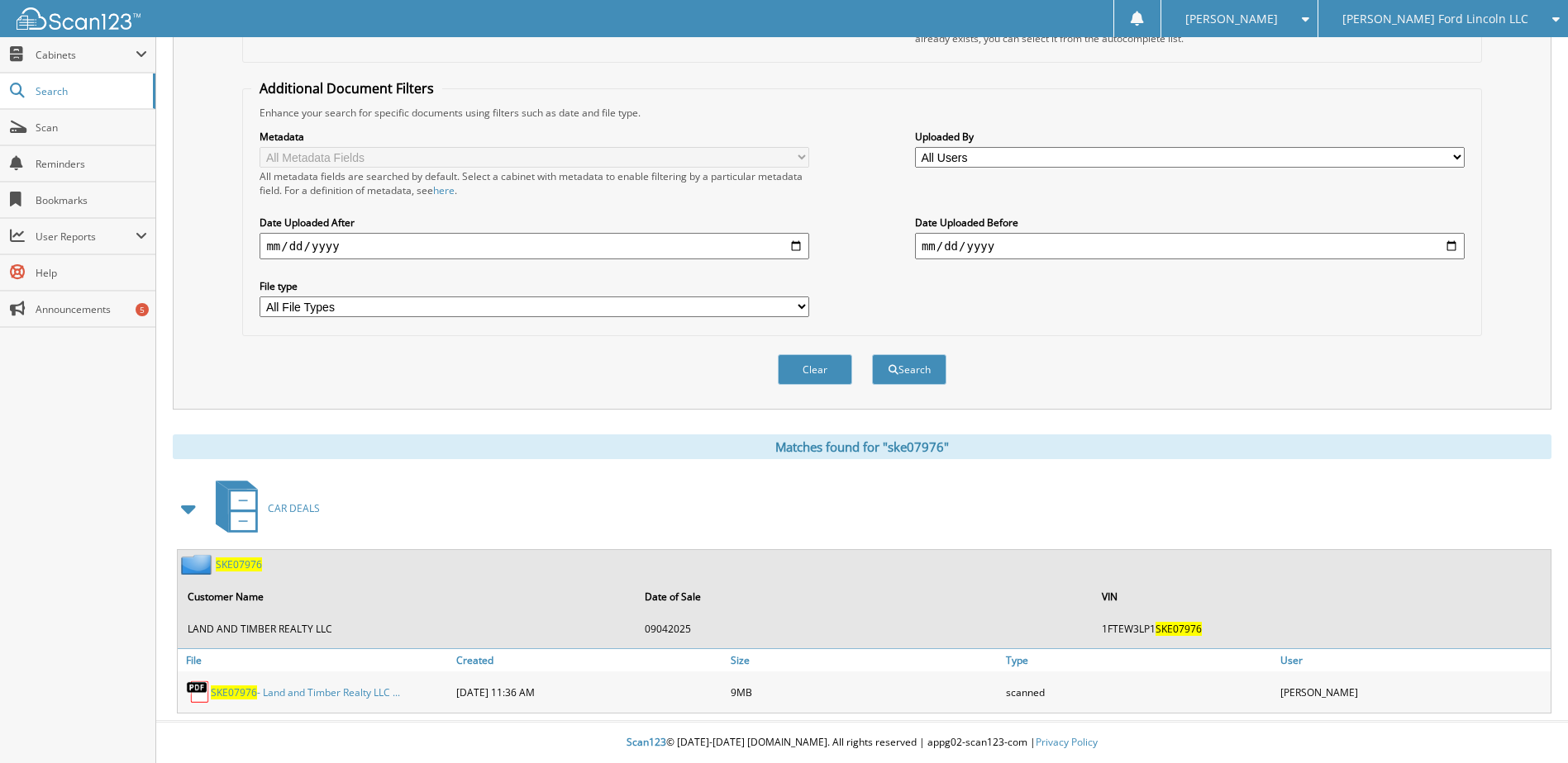
click at [232, 686] on span "SKE07976" at bounding box center [233, 692] width 46 height 14
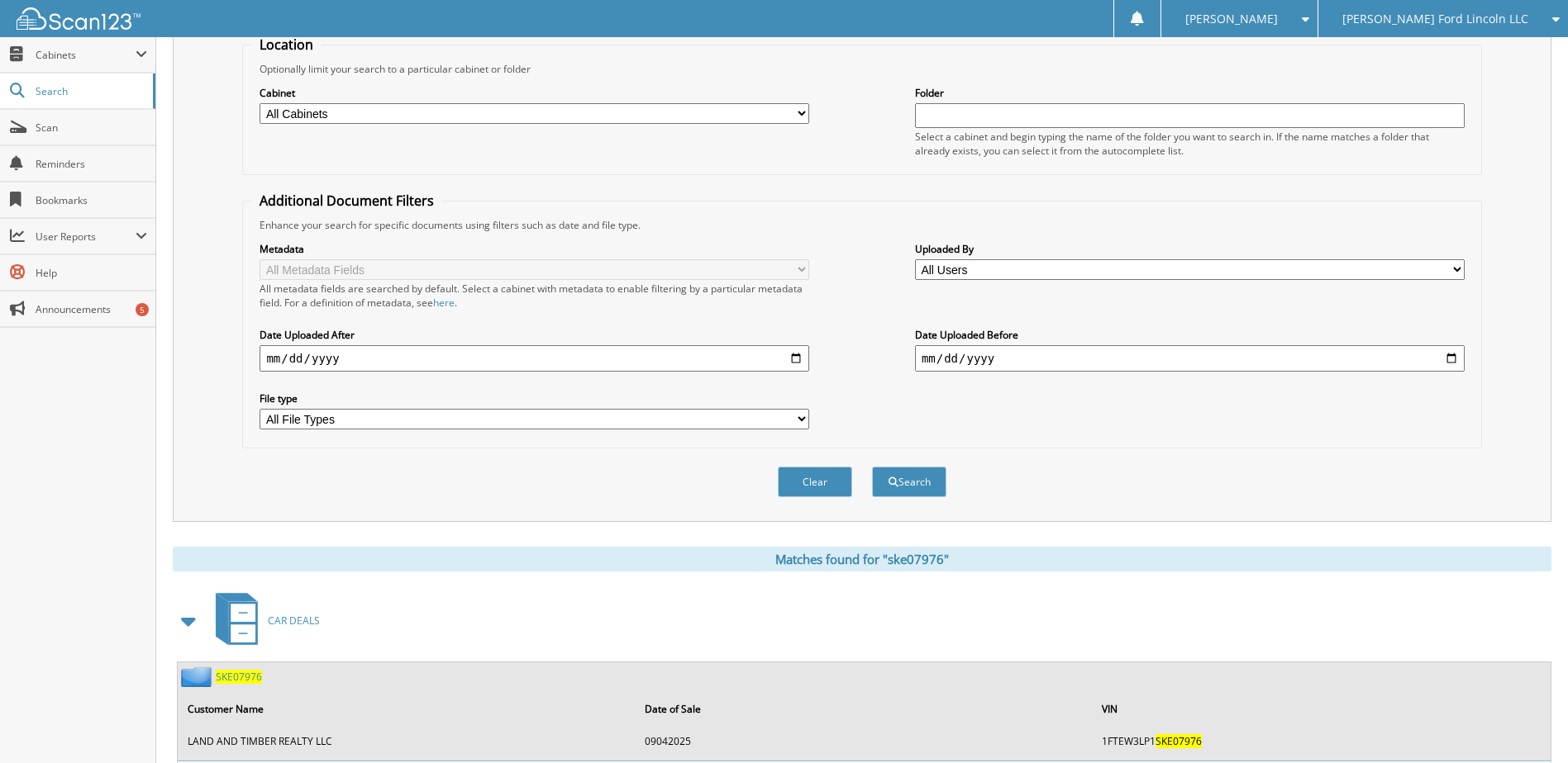
scroll to position [43, 0]
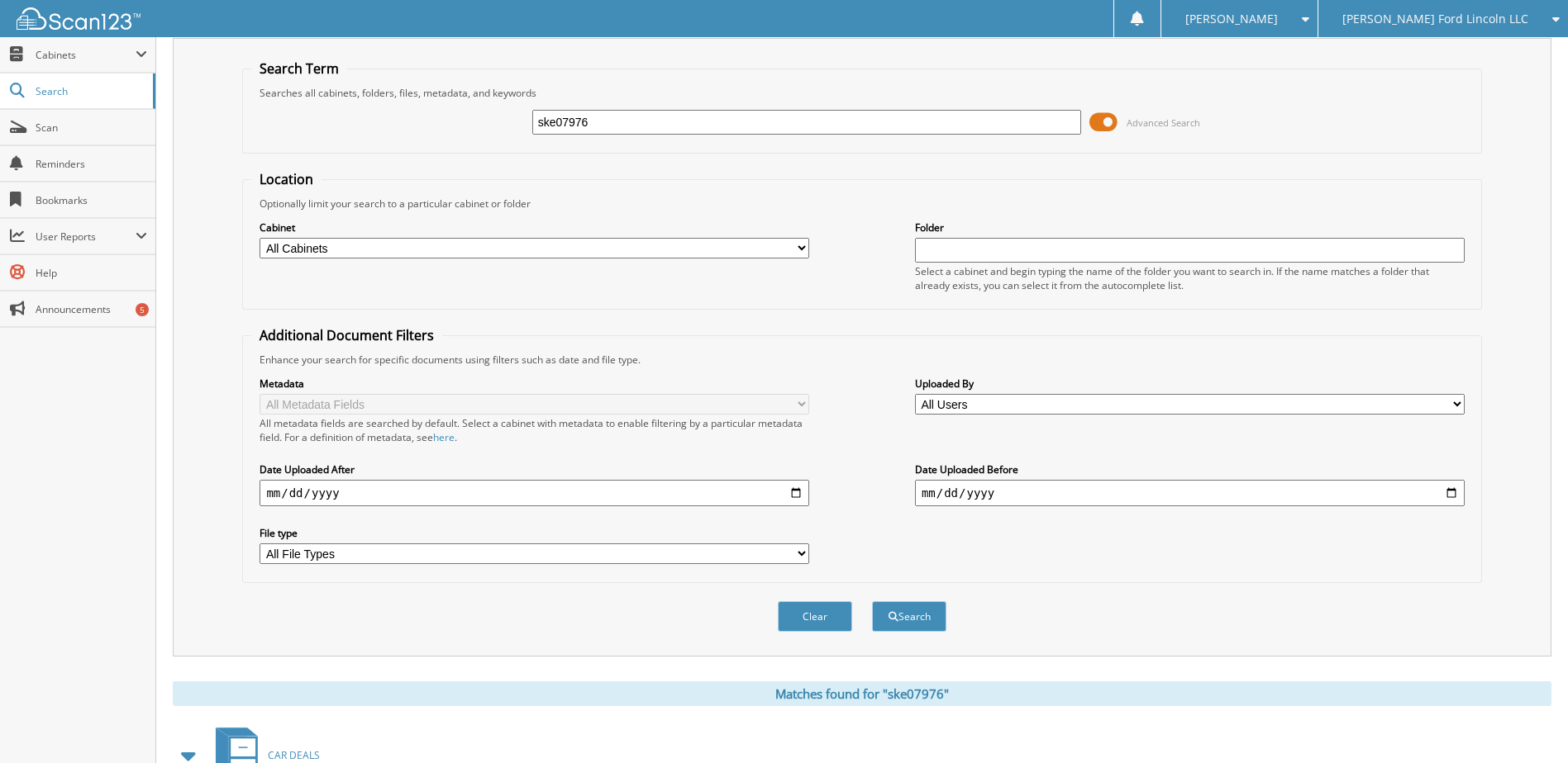
click at [579, 117] on input "ske07976" at bounding box center [806, 122] width 549 height 25
type input "ske05979"
click at [872, 601] on button "Search" at bounding box center [909, 616] width 75 height 31
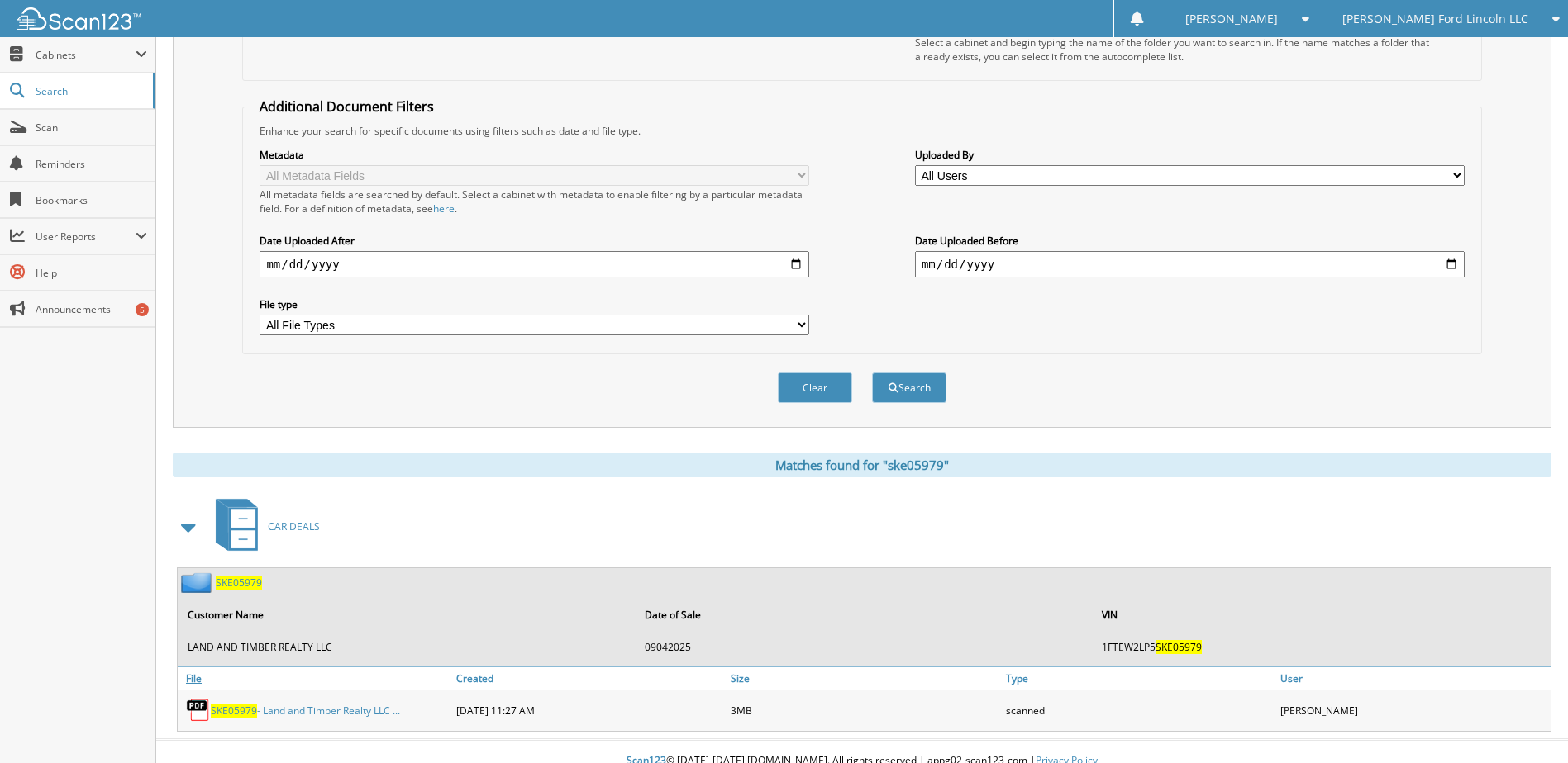
scroll to position [291, 0]
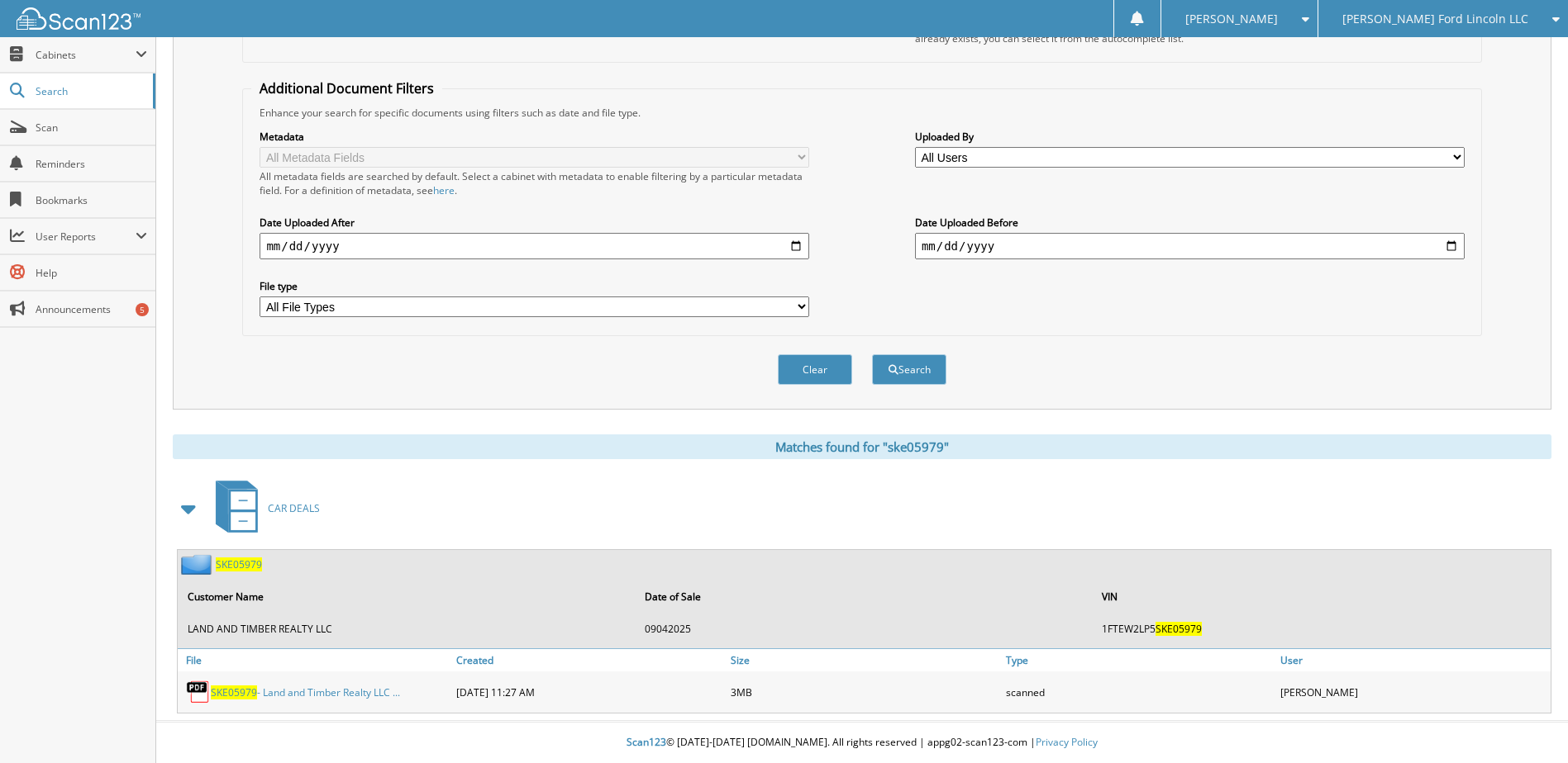
click at [233, 690] on span "SKE05979" at bounding box center [233, 692] width 46 height 14
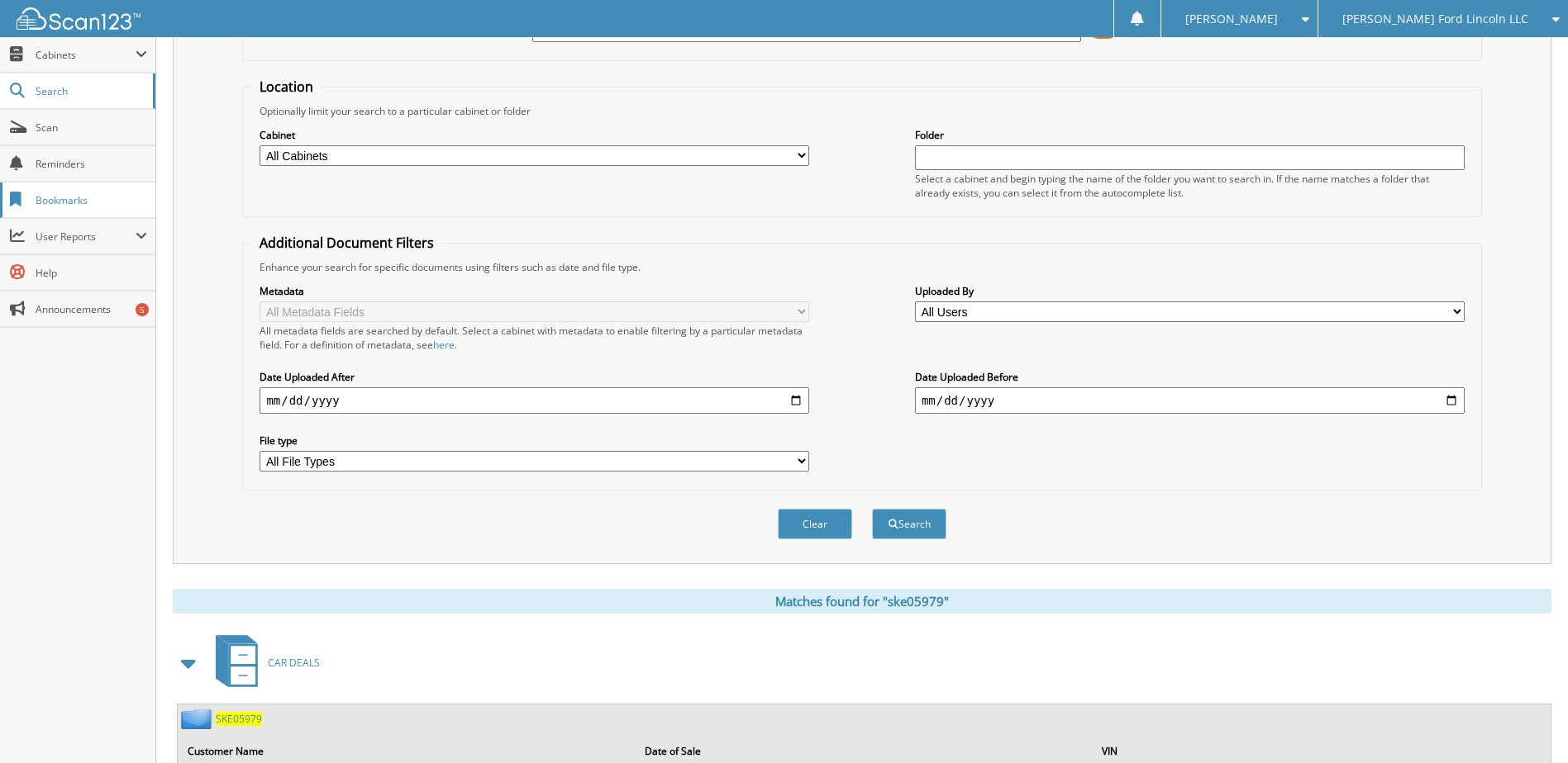
scroll to position [0, 0]
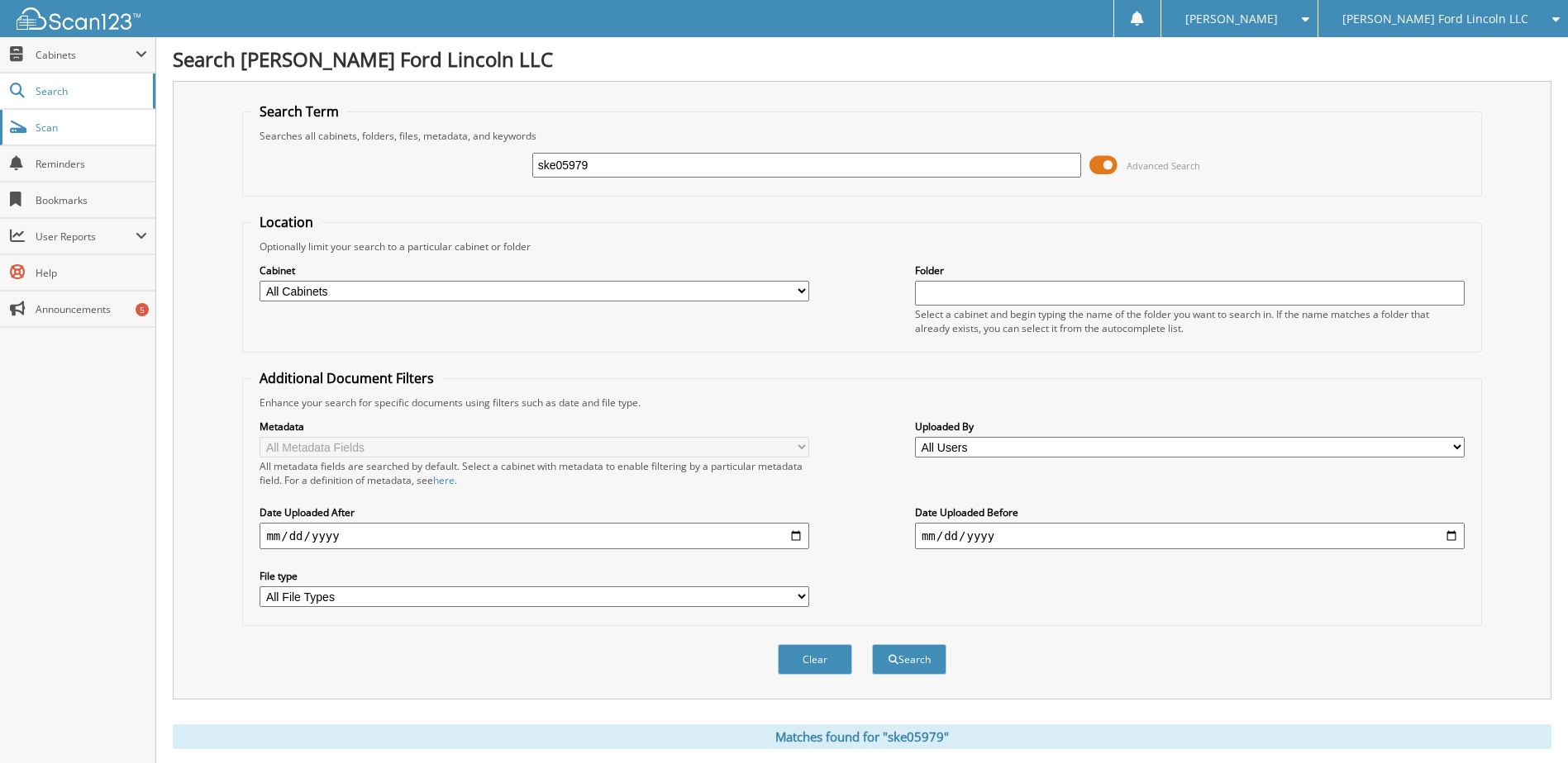
click at [57, 125] on span "Scan" at bounding box center [91, 127] width 111 height 14
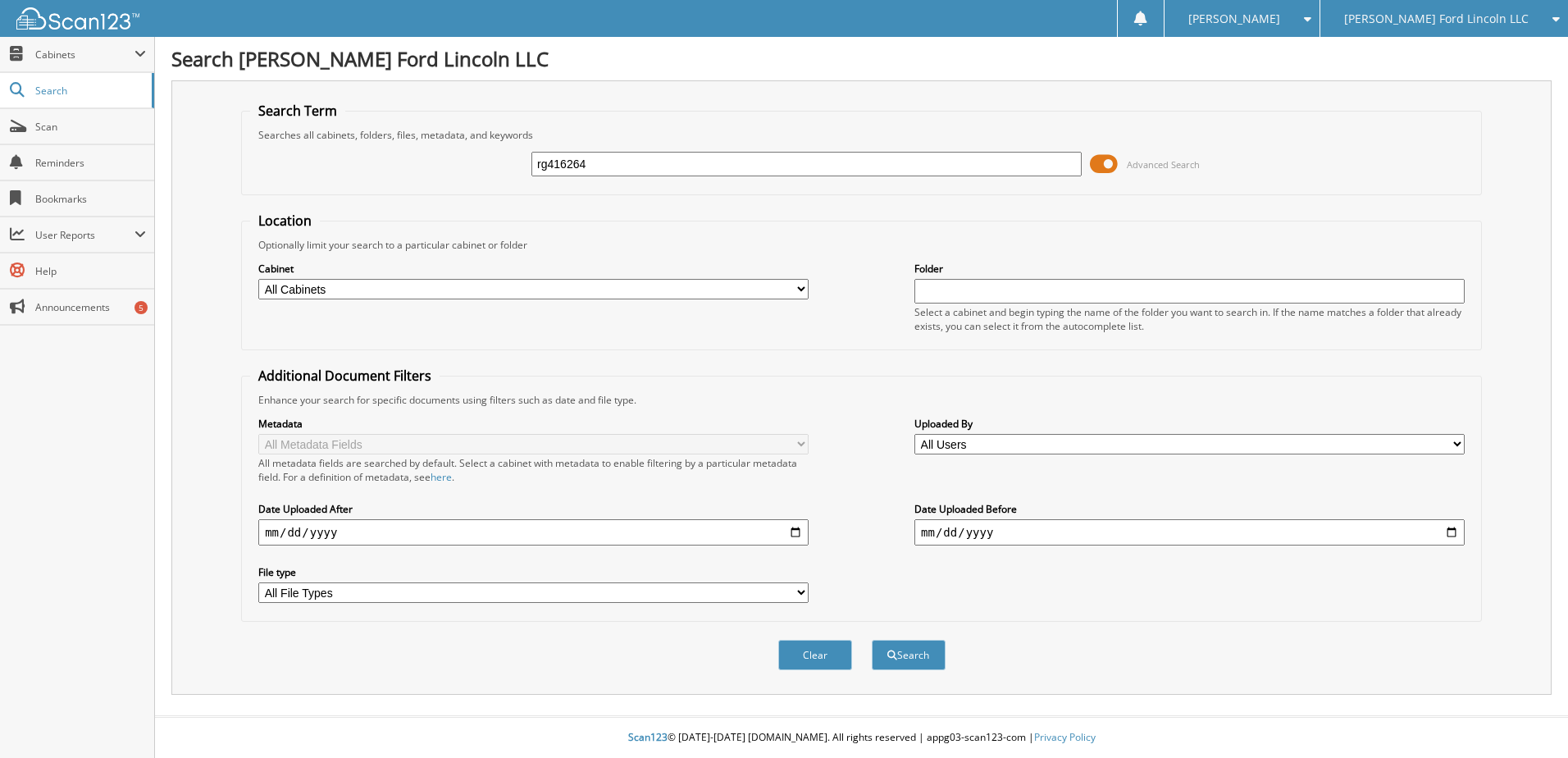
type input "rg416264"
click at [872, 640] on button "Search" at bounding box center [909, 655] width 74 height 31
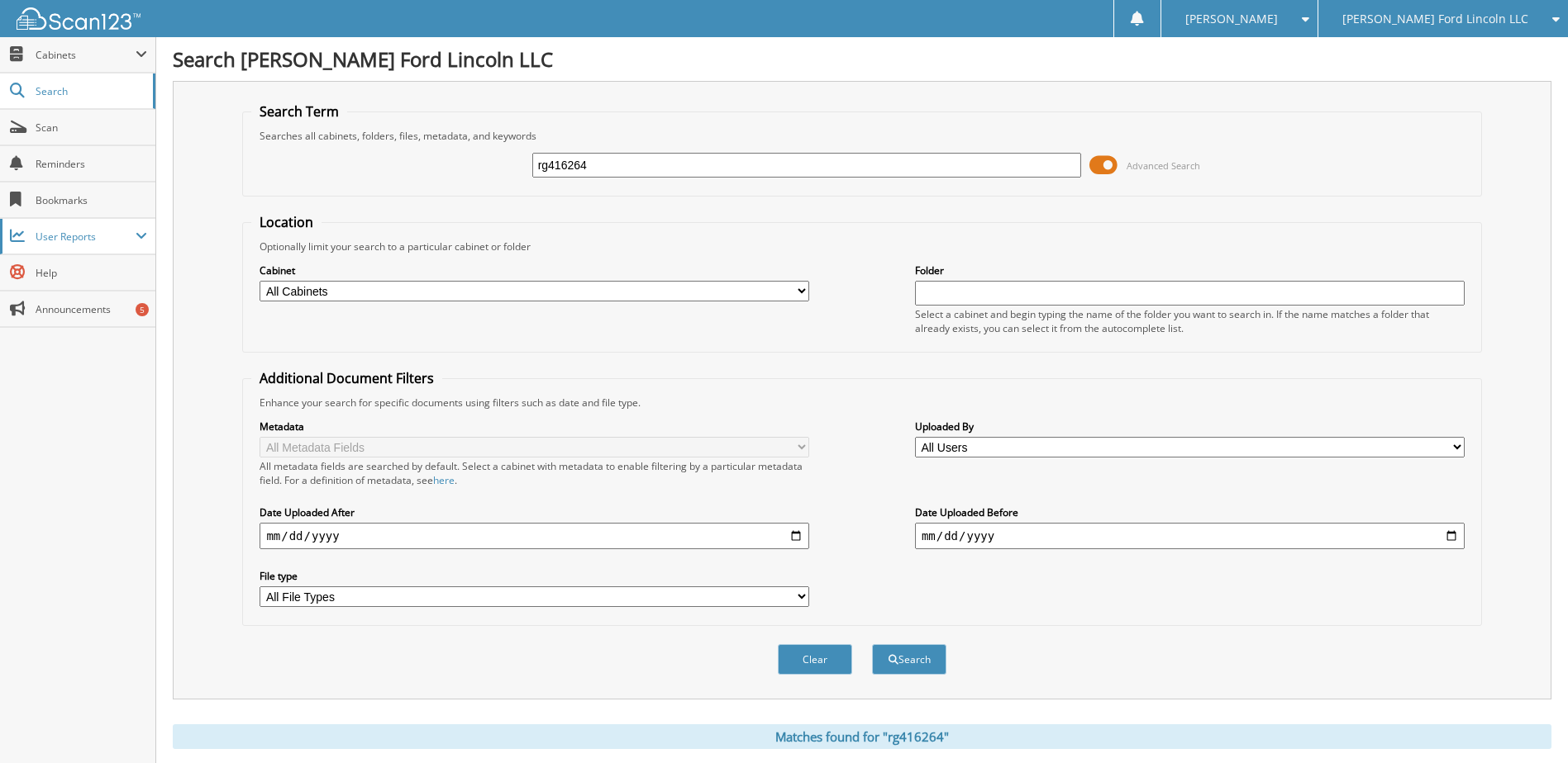
click at [84, 238] on span "User Reports" at bounding box center [85, 237] width 100 height 14
click at [83, 301] on span "All Recent Activity" at bounding box center [86, 309] width 122 height 15
